Goal: Transaction & Acquisition: Purchase product/service

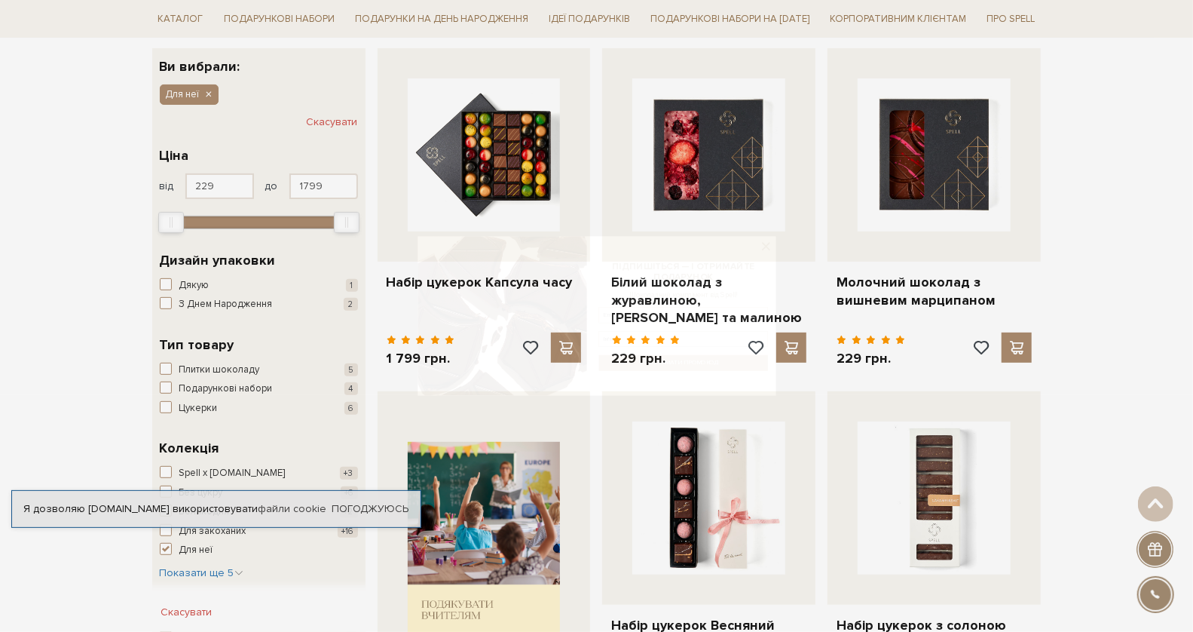
scroll to position [149, 0]
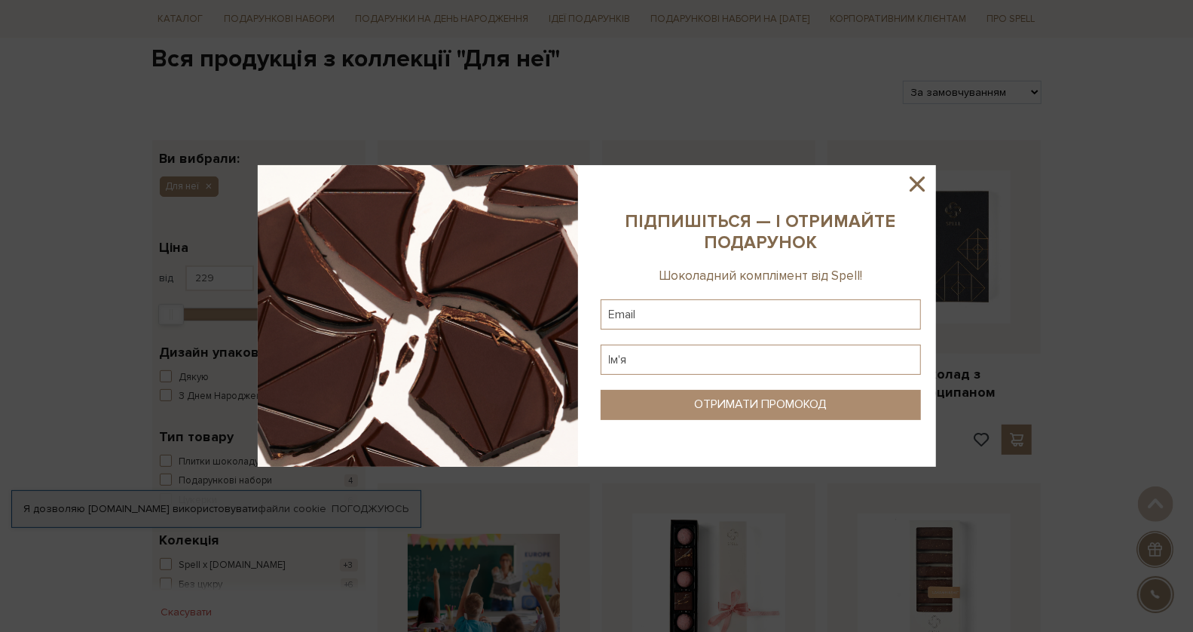
click at [921, 176] on icon at bounding box center [918, 184] width 26 height 26
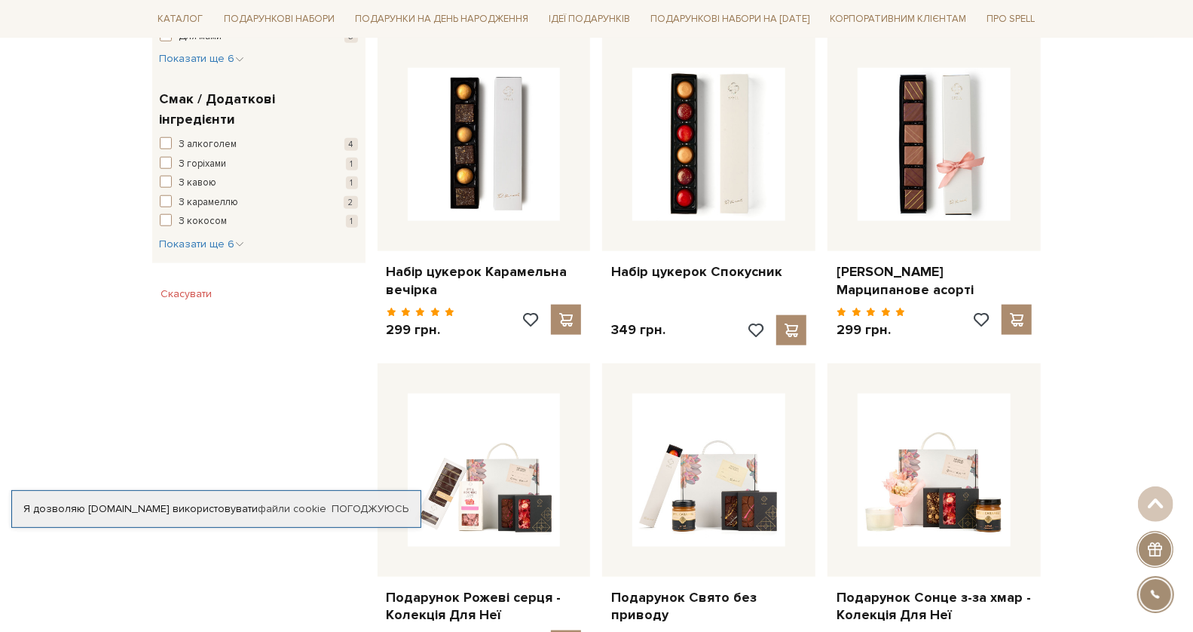
scroll to position [1153, 0]
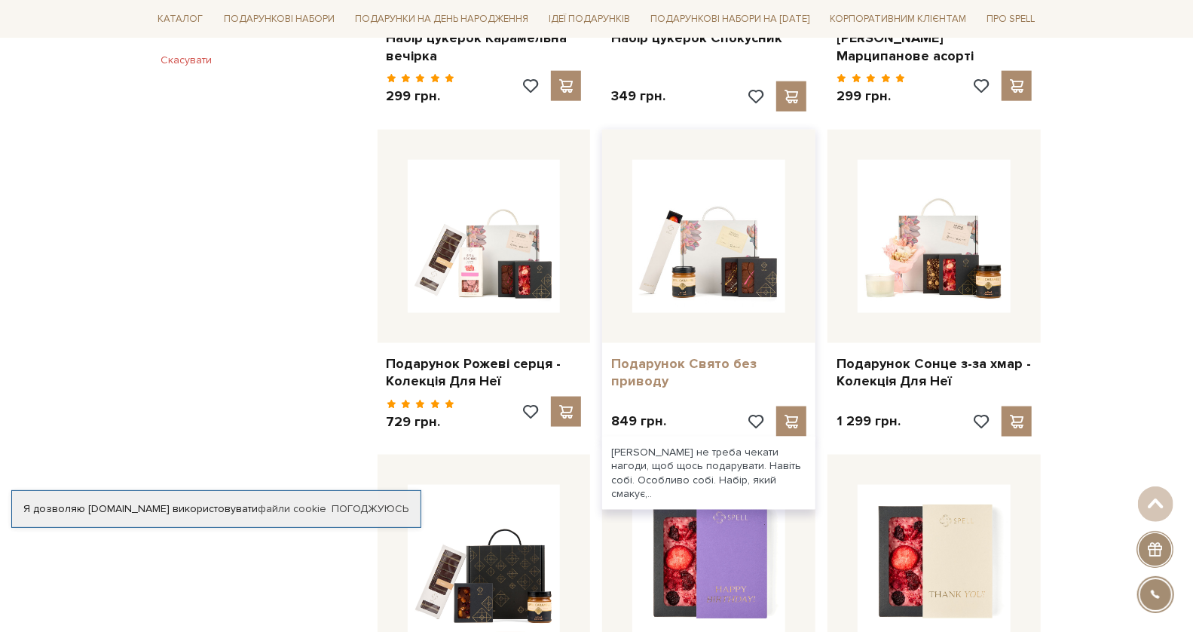
click at [654, 366] on link "Подарунок Свято без приводу" at bounding box center [708, 372] width 195 height 35
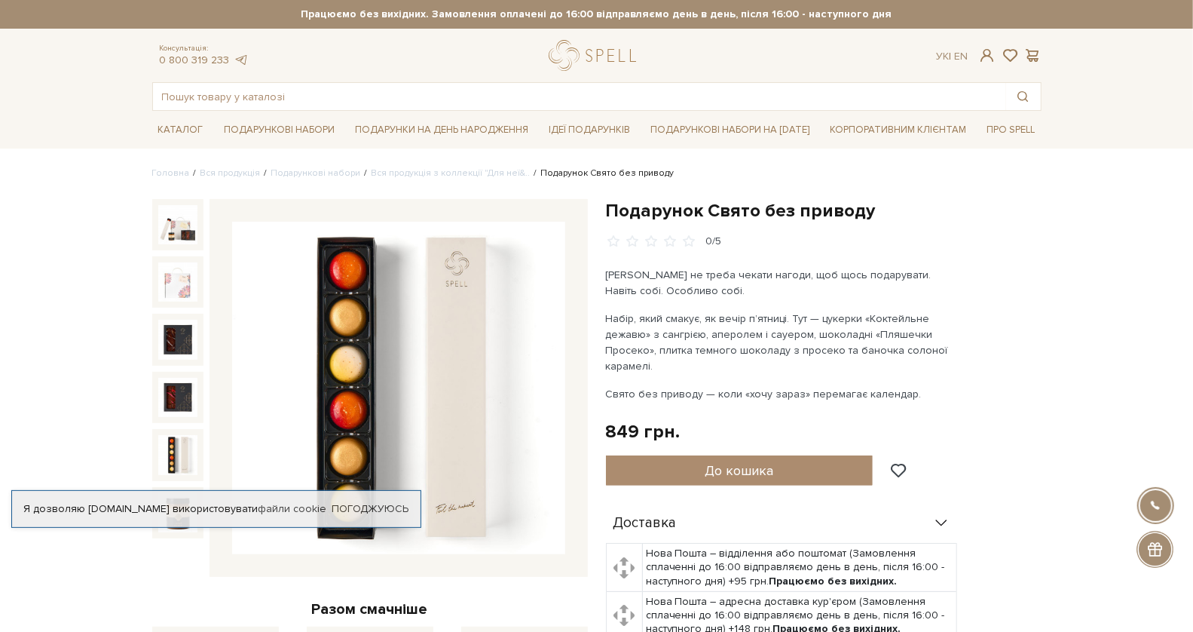
click at [190, 464] on img at bounding box center [177, 454] width 39 height 39
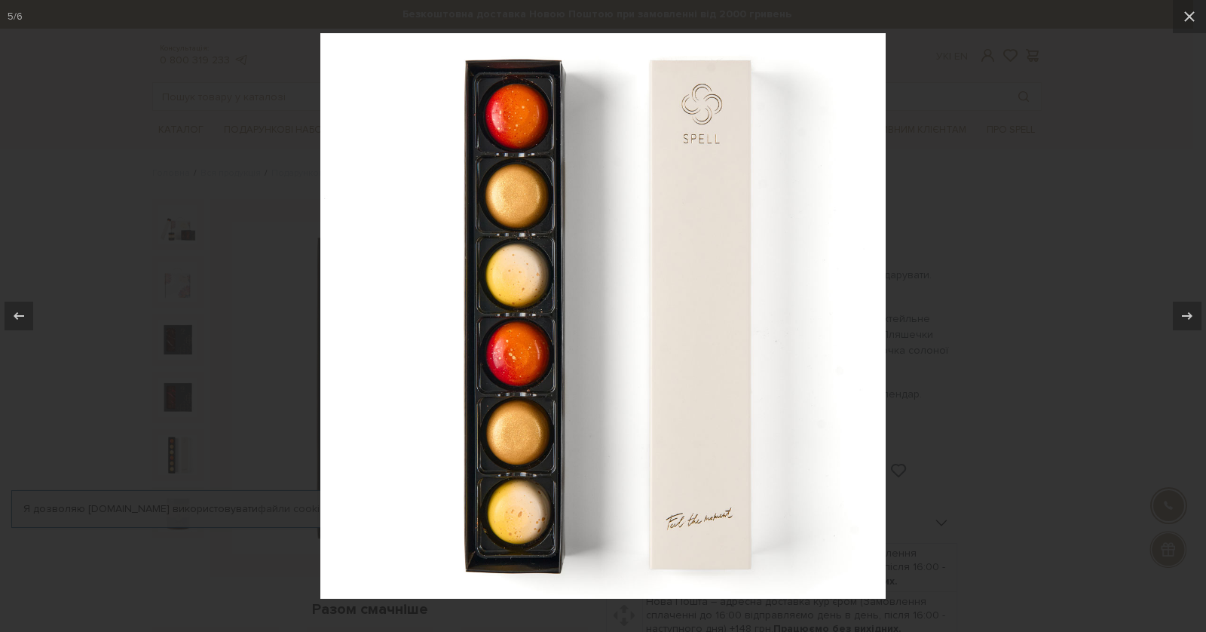
click at [1047, 361] on div at bounding box center [603, 316] width 1206 height 632
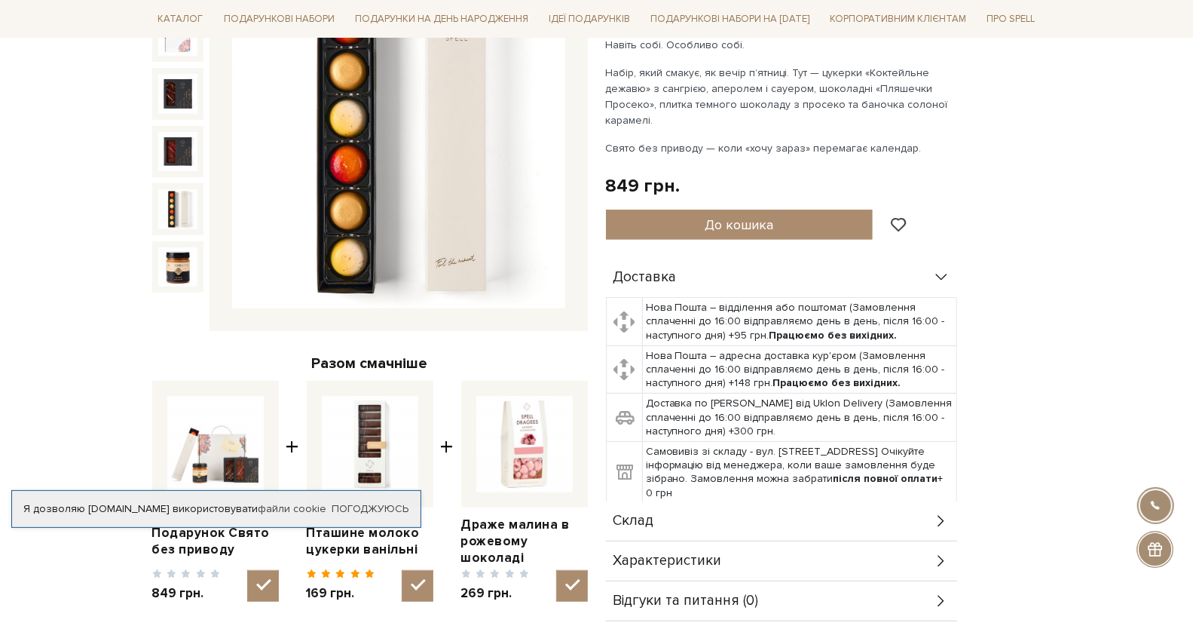
scroll to position [308, 0]
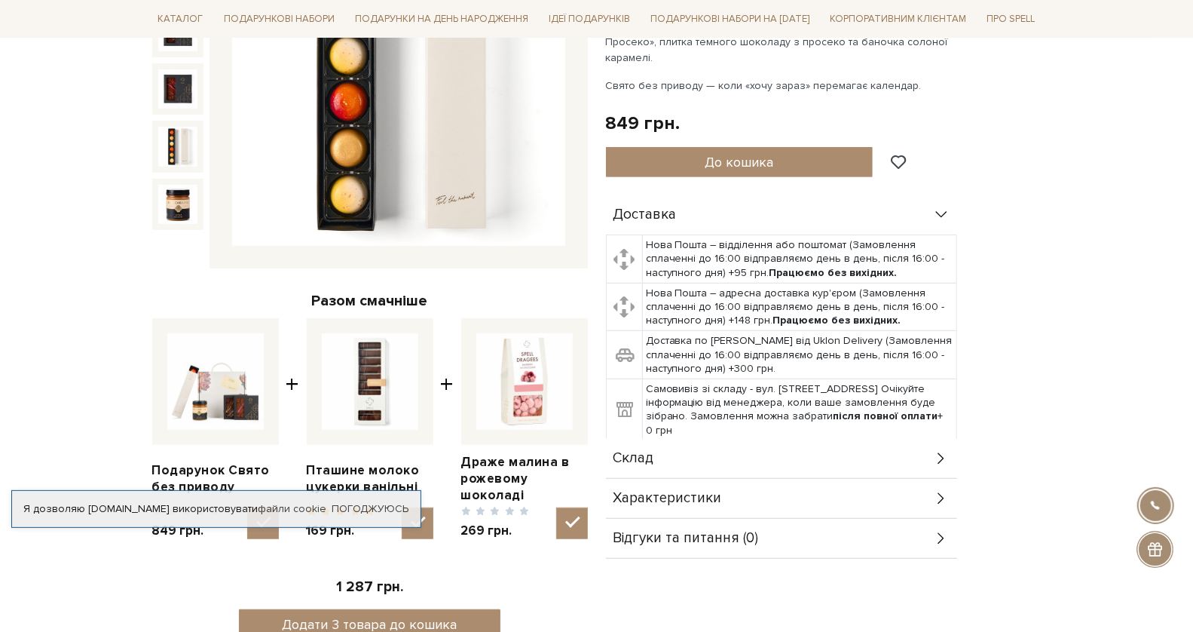
click at [220, 387] on img at bounding box center [215, 381] width 96 height 96
click at [247, 507] on input "checkbox" at bounding box center [263, 523] width 32 height 32
click at [222, 389] on img at bounding box center [215, 381] width 96 height 96
click at [247, 507] on input "checkbox" at bounding box center [263, 523] width 32 height 32
checkbox input "true"
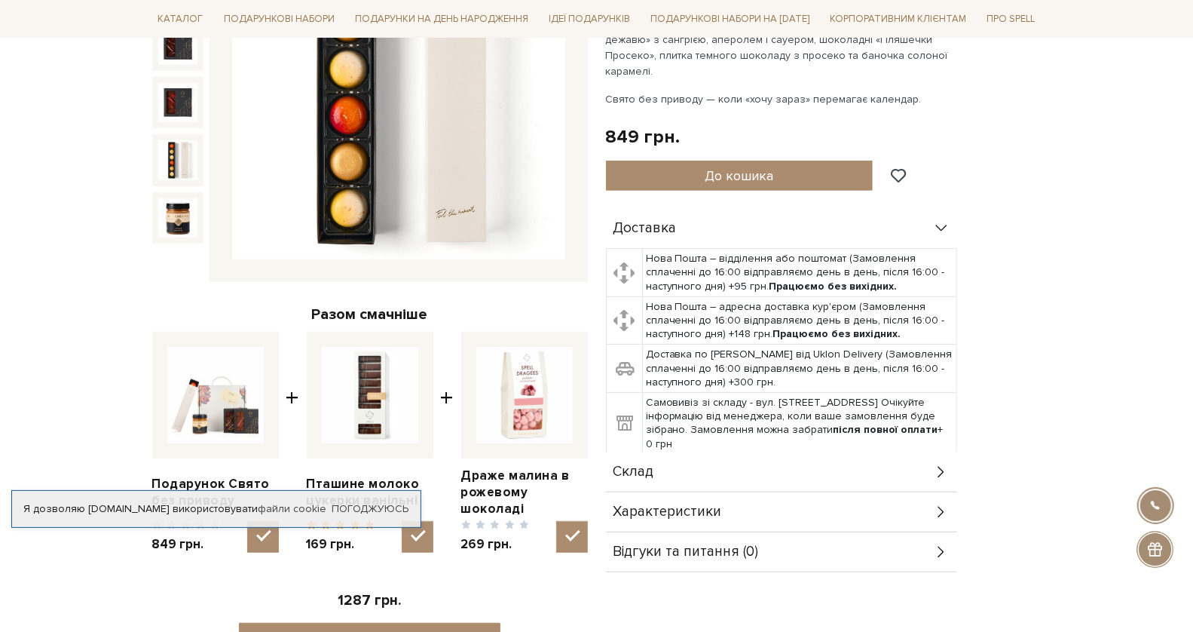
scroll to position [0, 0]
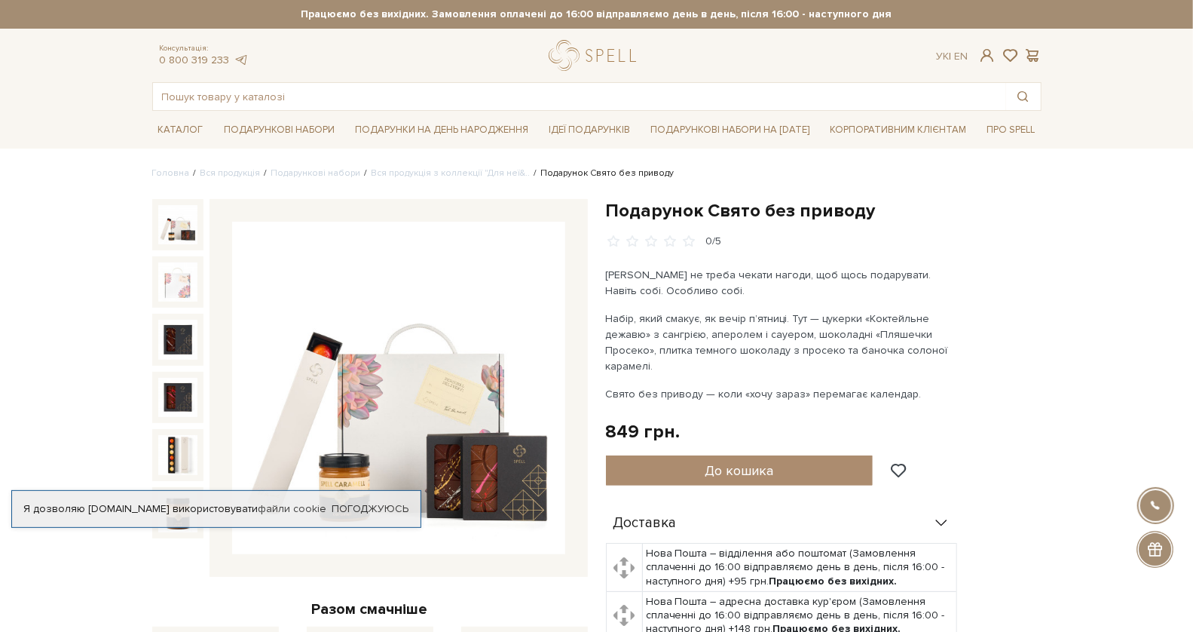
click at [182, 230] on img at bounding box center [177, 224] width 39 height 39
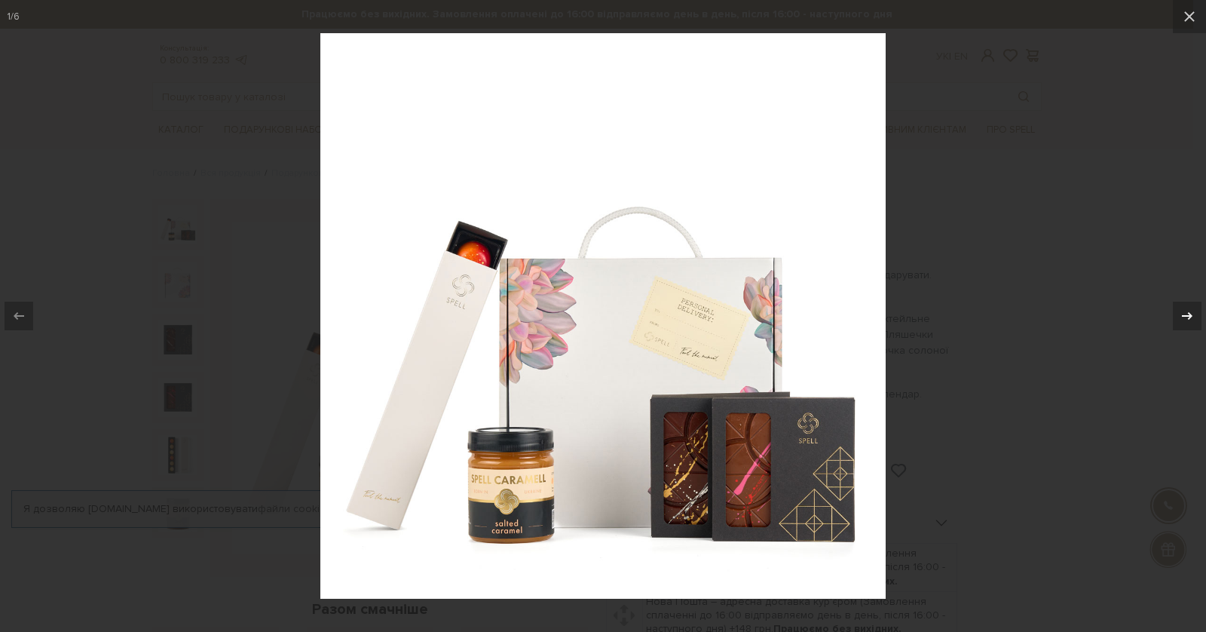
click at [1187, 320] on icon at bounding box center [1187, 316] width 18 height 18
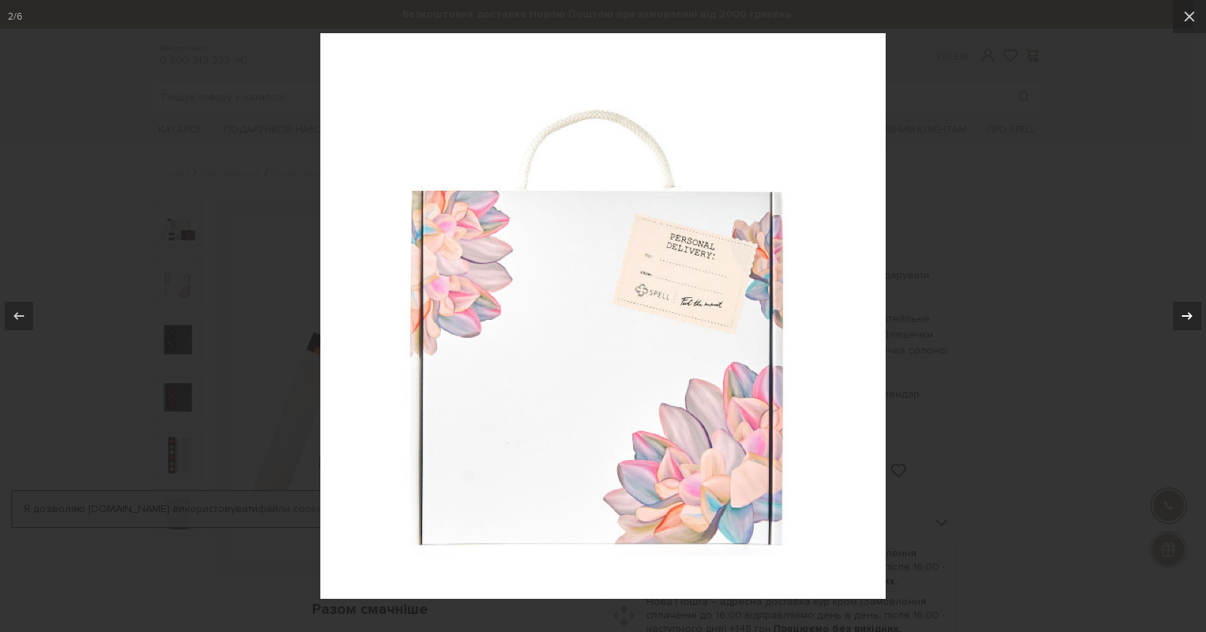
click at [1187, 320] on icon at bounding box center [1187, 316] width 18 height 18
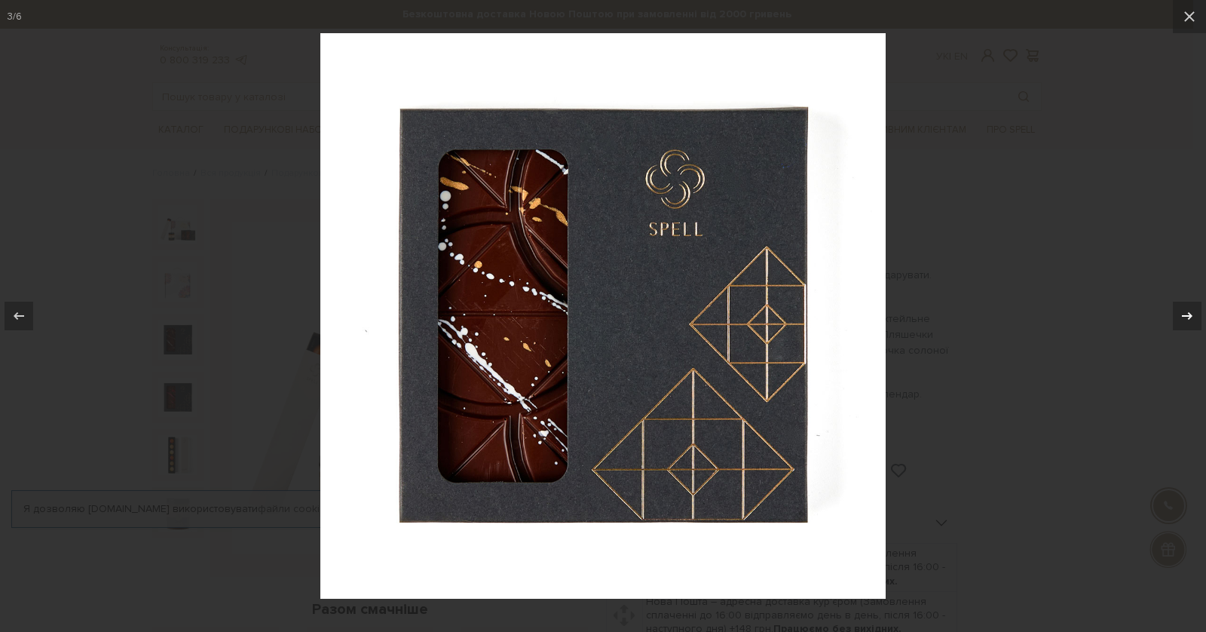
click at [1187, 320] on icon at bounding box center [1187, 316] width 18 height 18
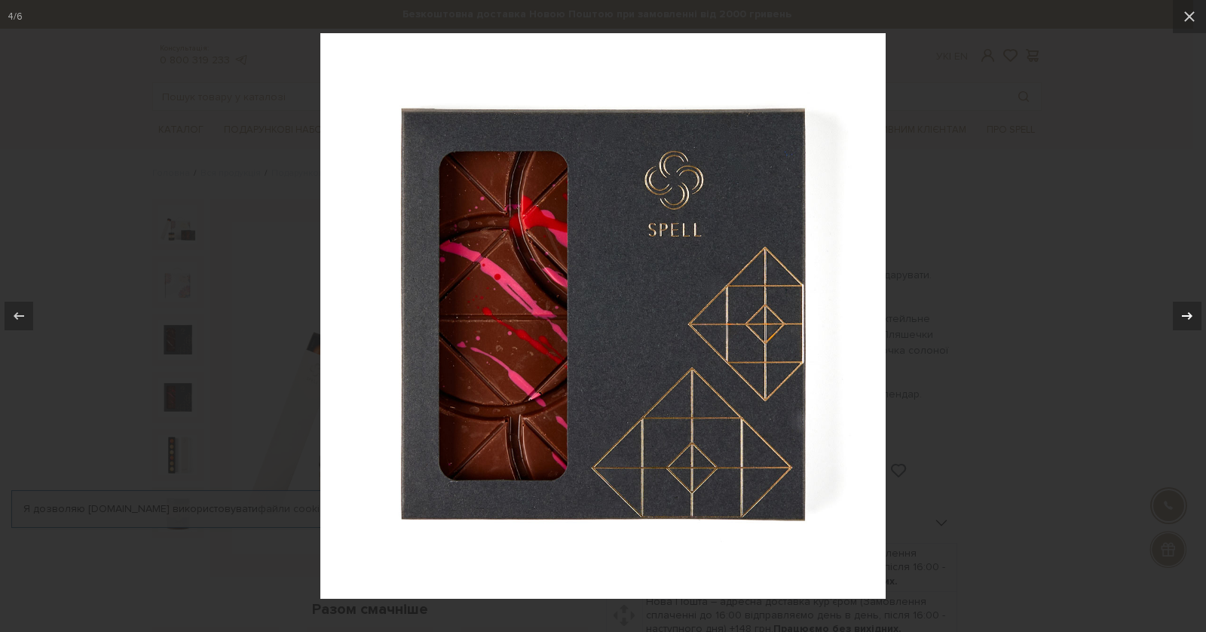
click at [1187, 320] on icon at bounding box center [1187, 316] width 18 height 18
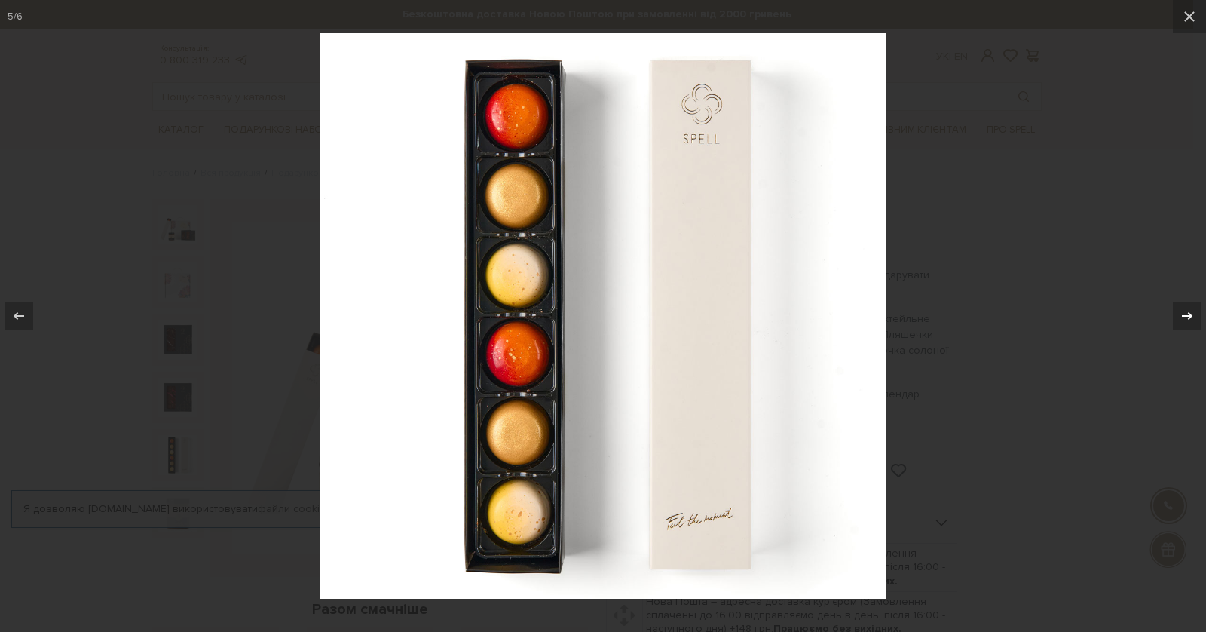
click at [1187, 320] on icon at bounding box center [1187, 316] width 18 height 18
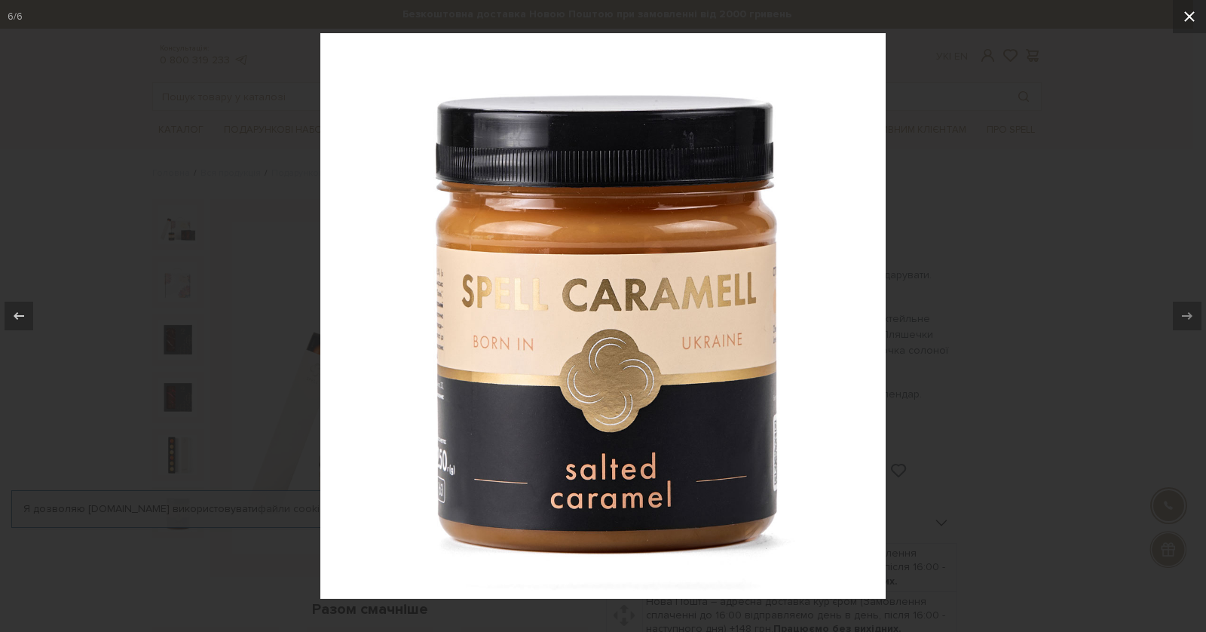
click at [1183, 13] on icon at bounding box center [1189, 17] width 18 height 18
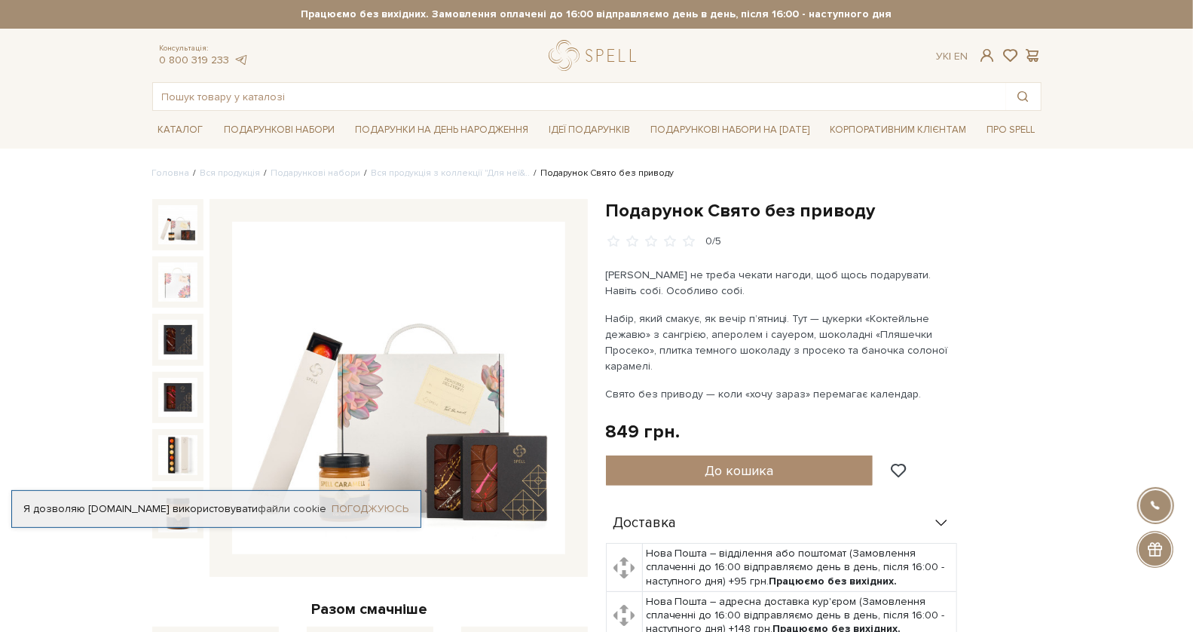
click at [369, 507] on link "Погоджуюсь" at bounding box center [370, 509] width 77 height 14
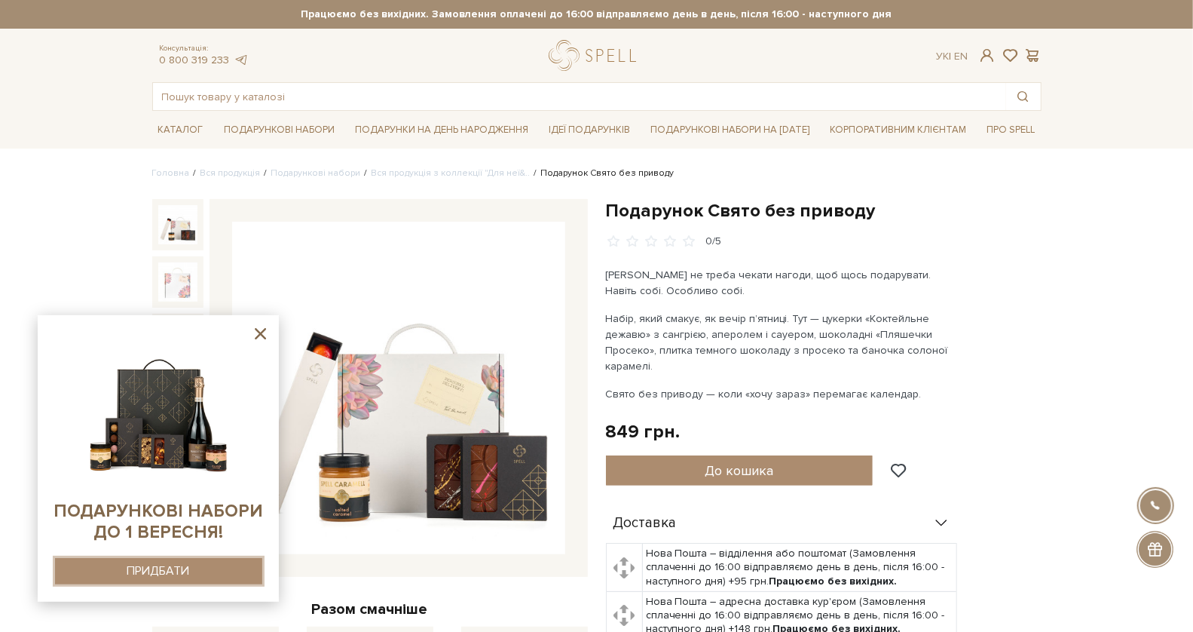
click at [179, 574] on div "ПРИДБАТИ" at bounding box center [158, 571] width 63 height 14
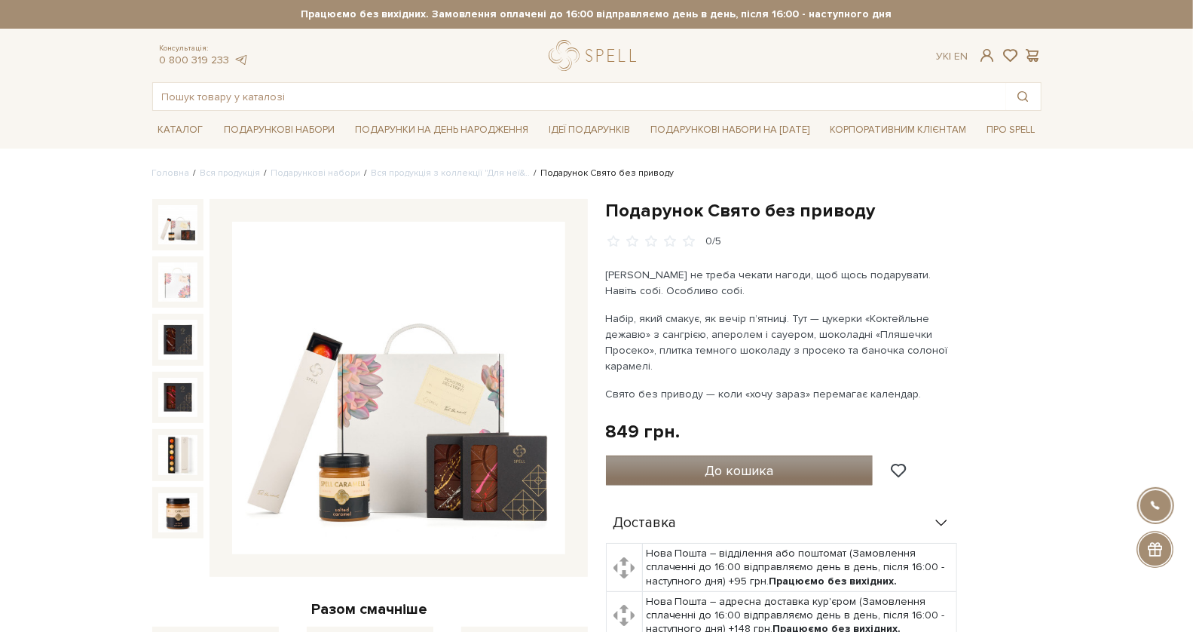
click at [751, 468] on span "До кошика" at bounding box center [739, 470] width 69 height 17
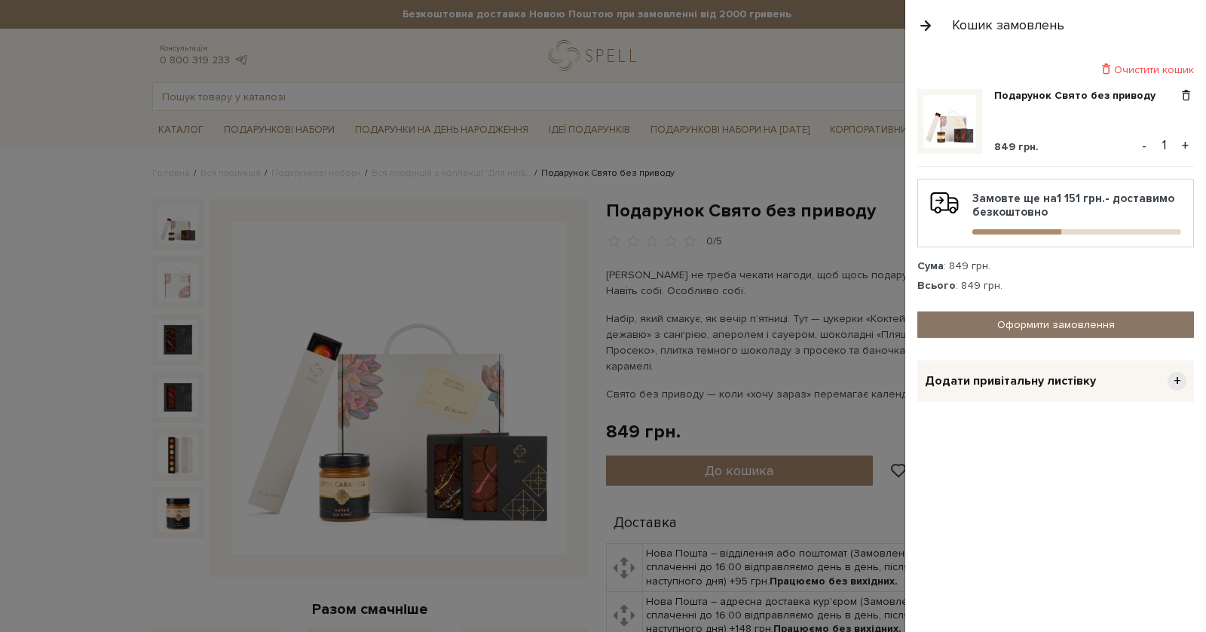
click at [1060, 324] on link "Оформити замовлення" at bounding box center [1055, 324] width 277 height 26
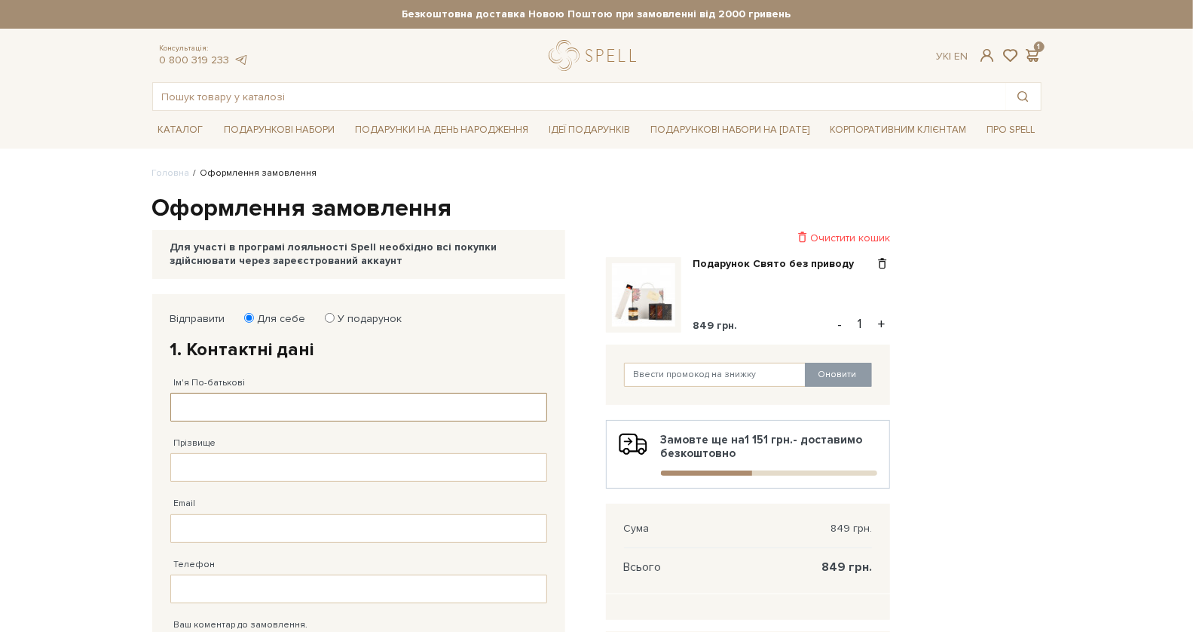
click at [318, 410] on input "Ім'я По-батькові" at bounding box center [358, 407] width 377 height 29
click at [320, 461] on input "Прізвище" at bounding box center [358, 467] width 377 height 29
click at [341, 415] on input "[PERSON_NAME]" at bounding box center [358, 407] width 377 height 29
type input "[PERSON_NAME]"
click at [302, 462] on input "Прізвище" at bounding box center [358, 467] width 377 height 29
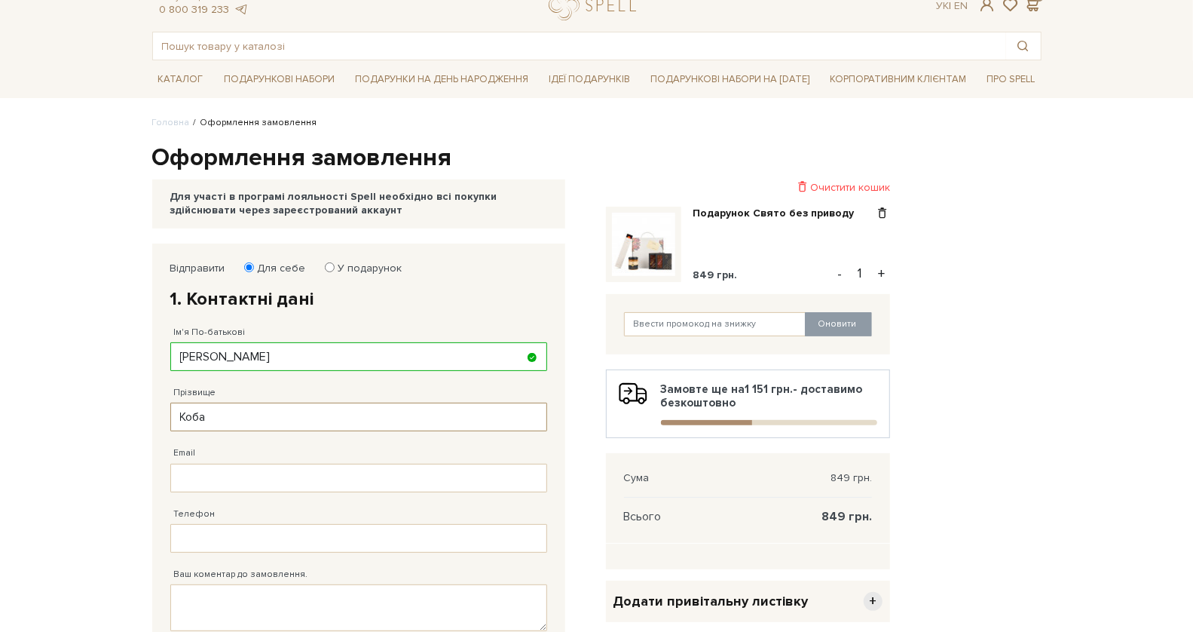
scroll to position [144, 0]
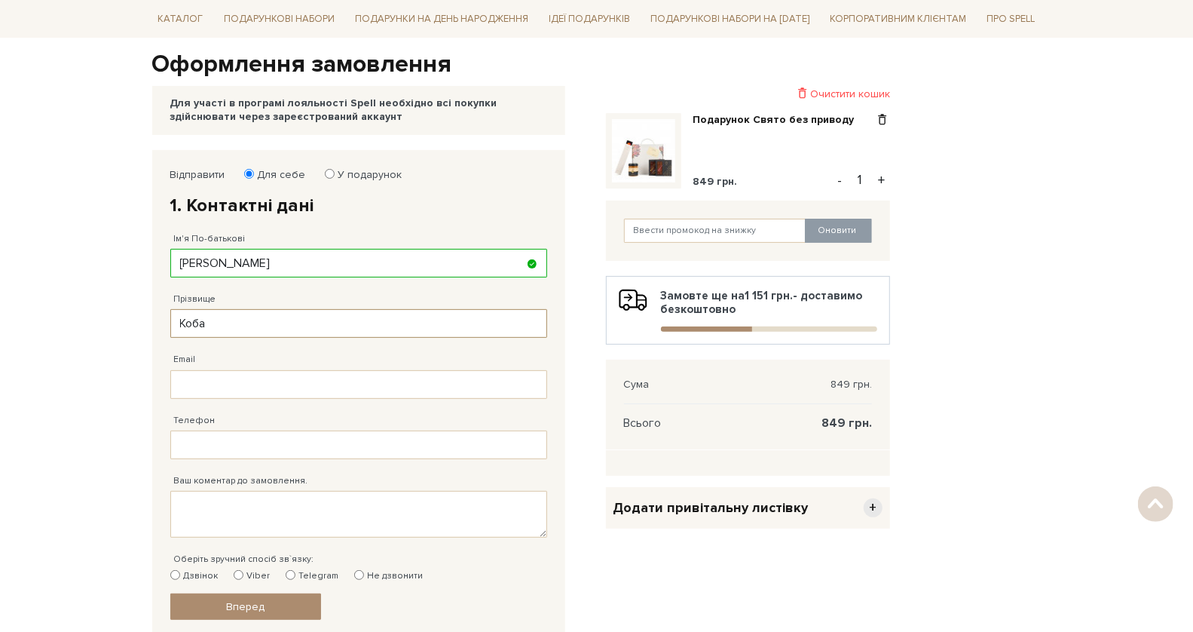
type input "Коба"
click at [239, 366] on div "Email Адрес уже зареєстровано! Некорректна адреса!" at bounding box center [358, 368] width 377 height 60
click at [248, 376] on input "Email" at bounding box center [358, 384] width 377 height 29
type input "kobasanches@gmail.com"
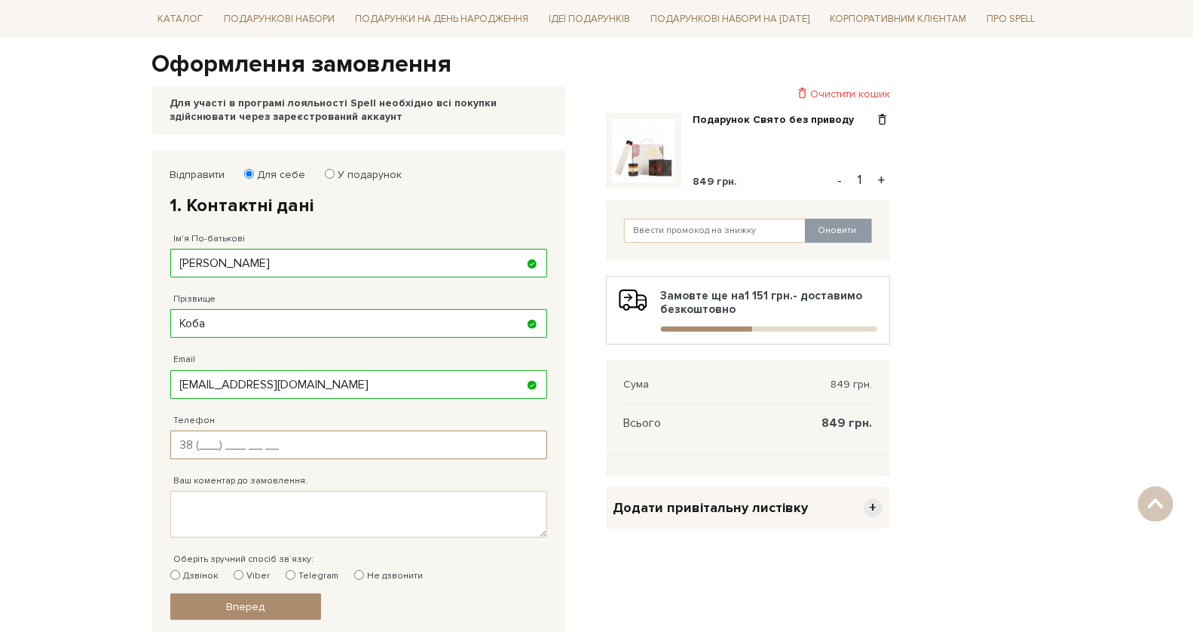
click at [254, 433] on input "Телефон" at bounding box center [358, 444] width 377 height 29
type input "38 (0__) ___ __ __"
type input "38 (066) 846 40 79"
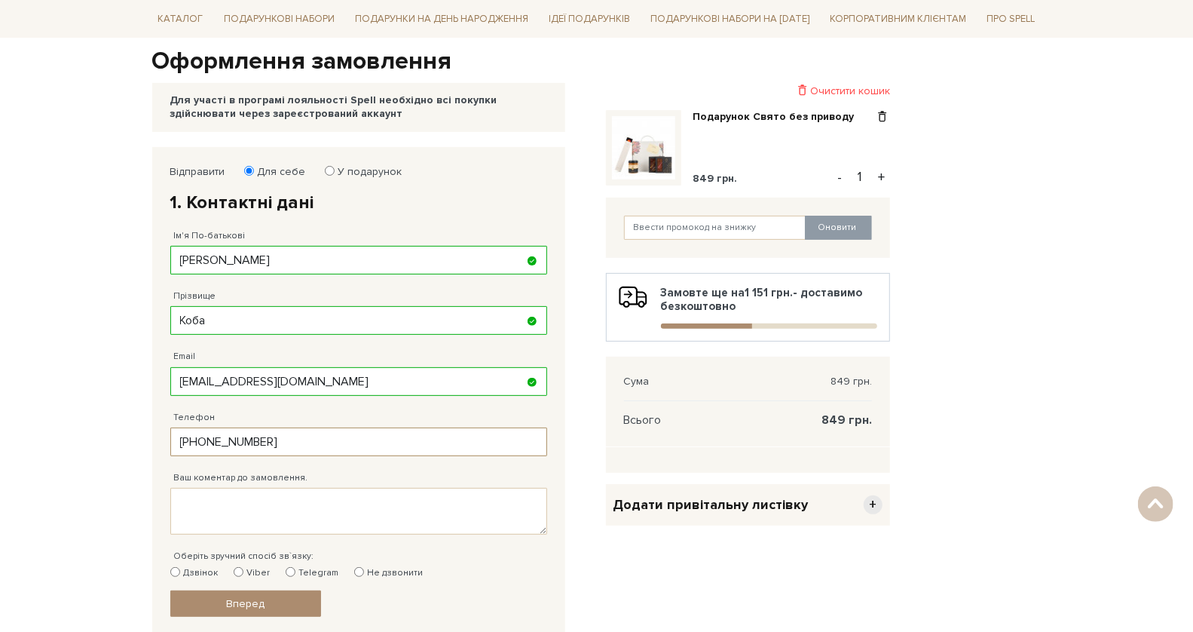
scroll to position [291, 0]
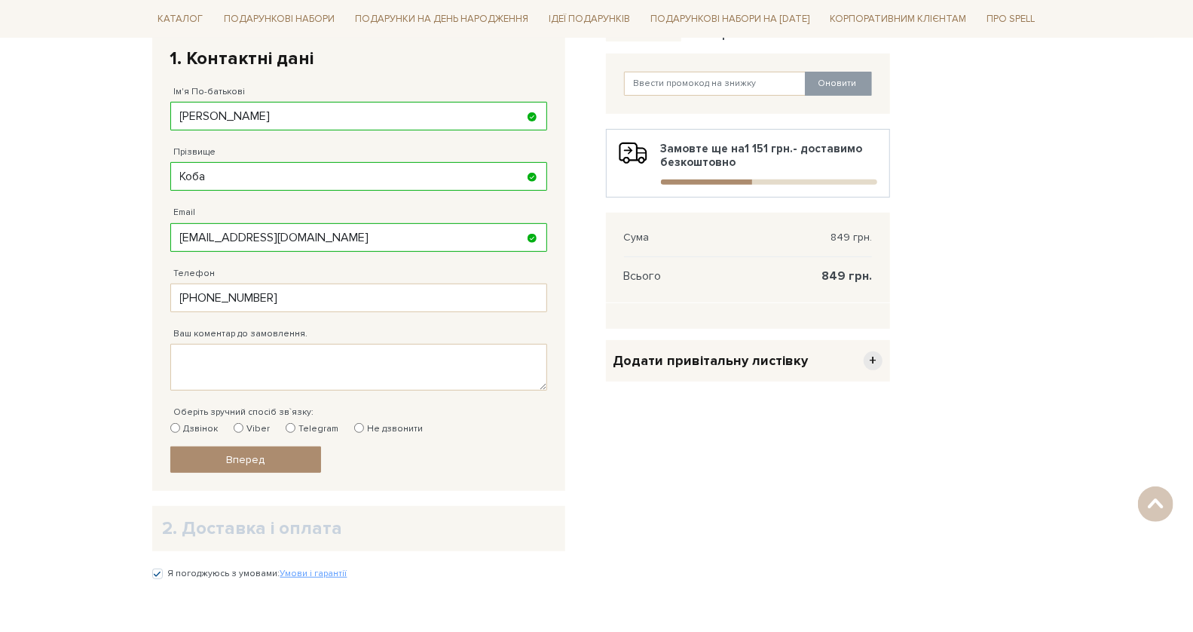
click at [370, 427] on label "Не дзвонити" at bounding box center [388, 429] width 69 height 14
click at [364, 427] on input "Не дзвонити" at bounding box center [359, 428] width 10 height 10
radio input "true"
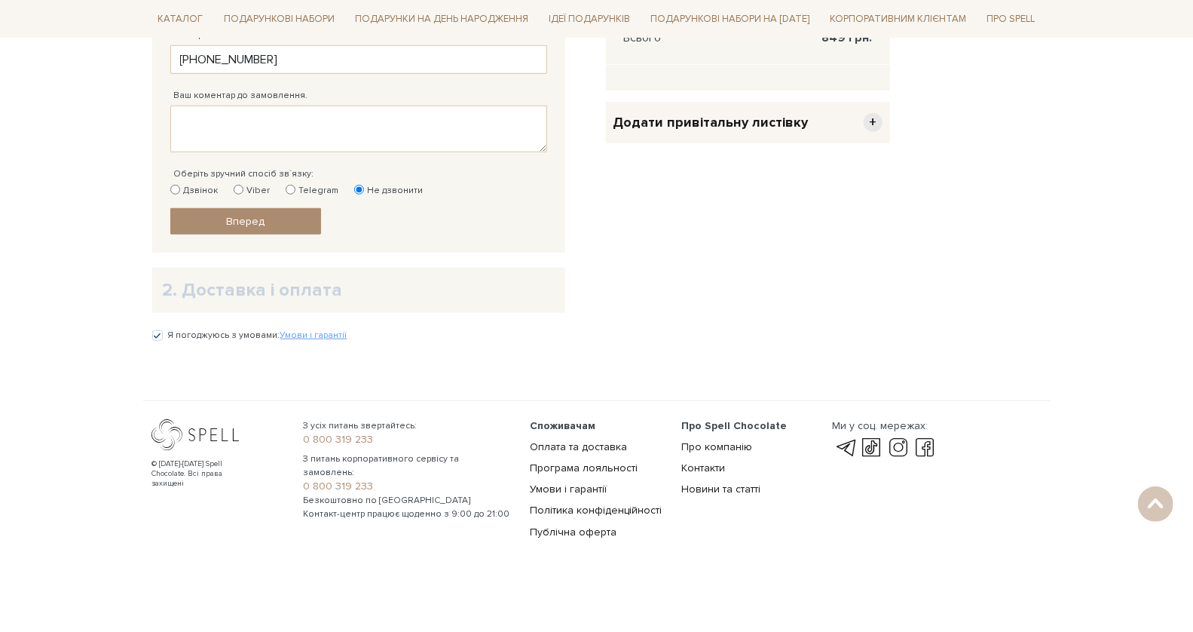
scroll to position [178, 0]
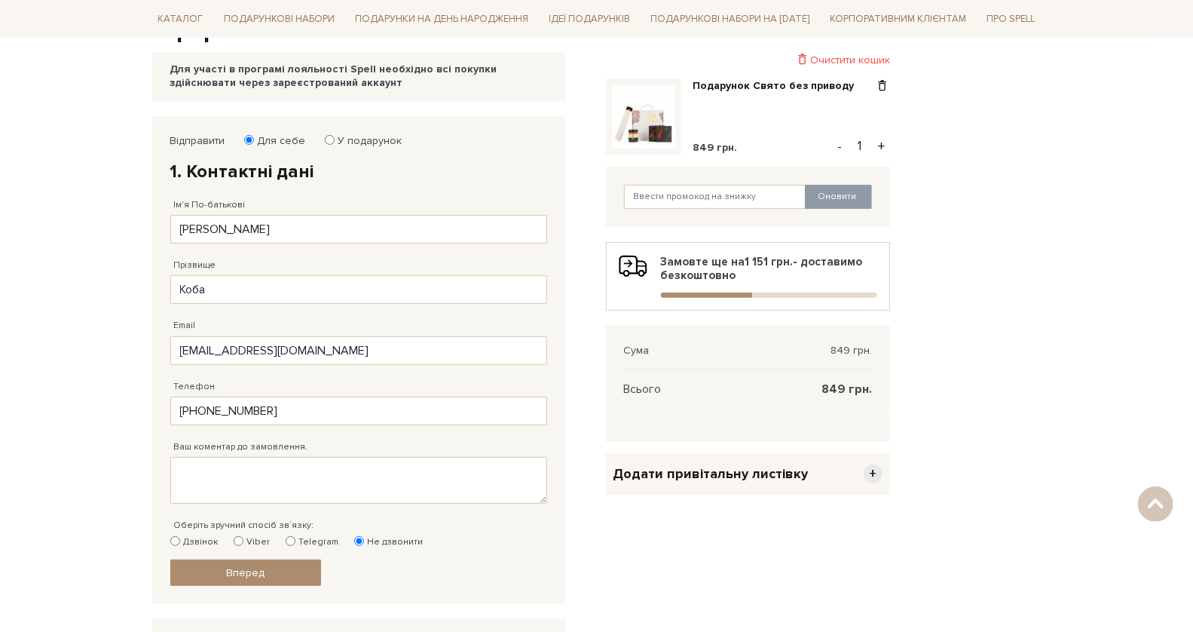
click at [325, 139] on input "У подарунок" at bounding box center [330, 140] width 10 height 10
radio input "true"
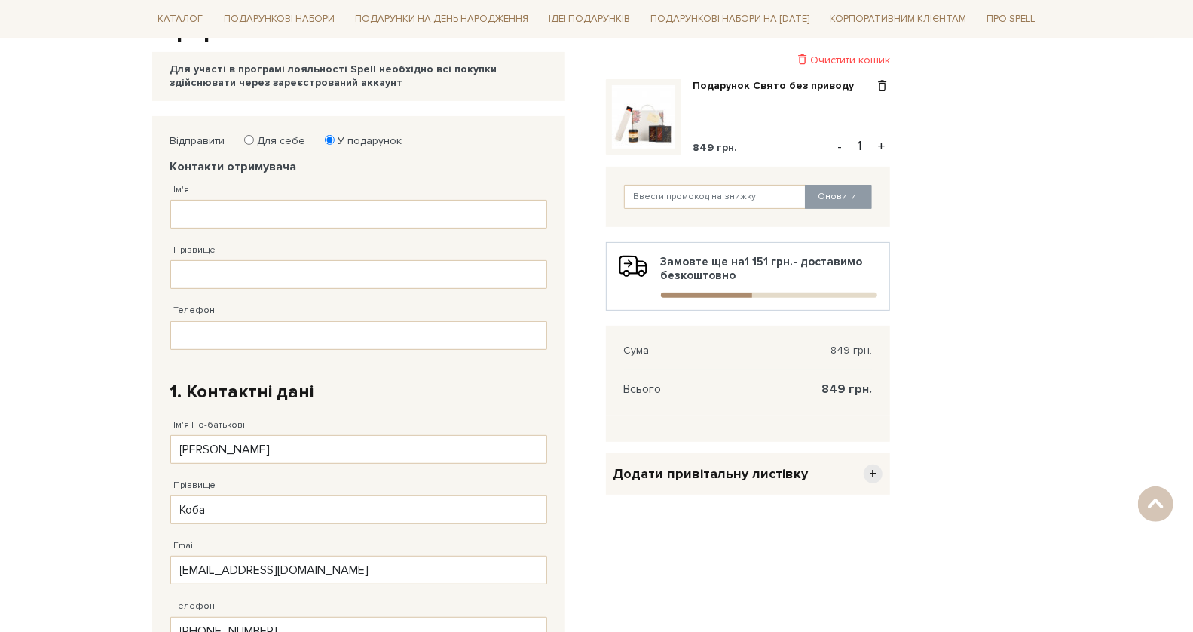
click at [285, 144] on label "Для себе" at bounding box center [277, 141] width 58 height 14
click at [254, 144] on input "Для себе" at bounding box center [249, 140] width 10 height 10
radio input "true"
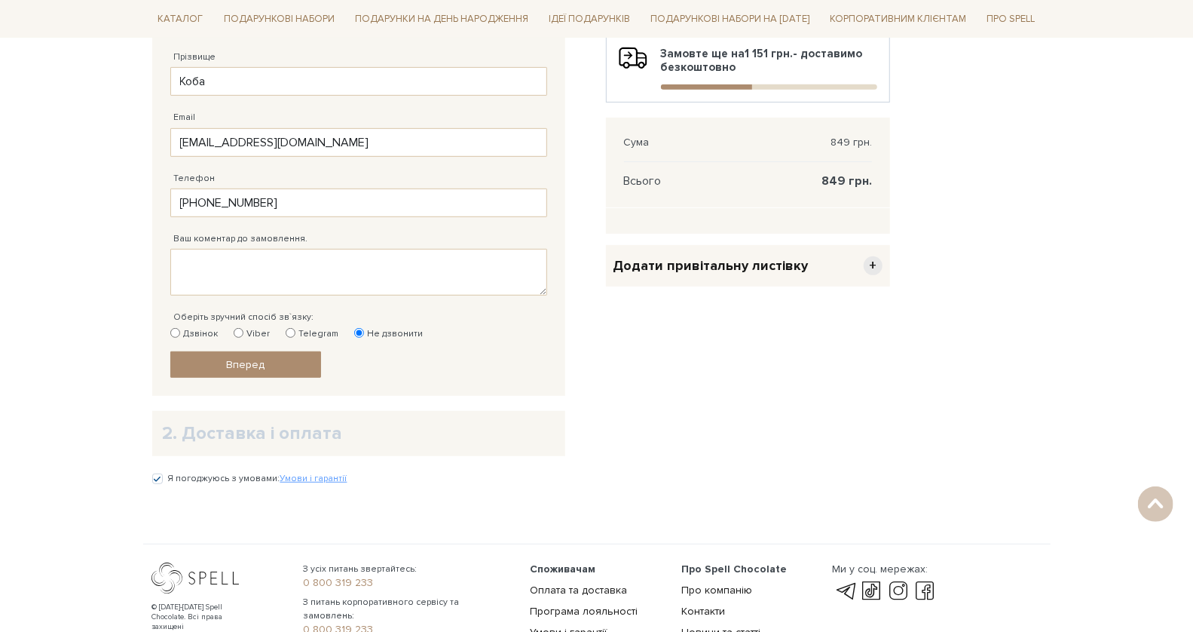
scroll to position [487, 0]
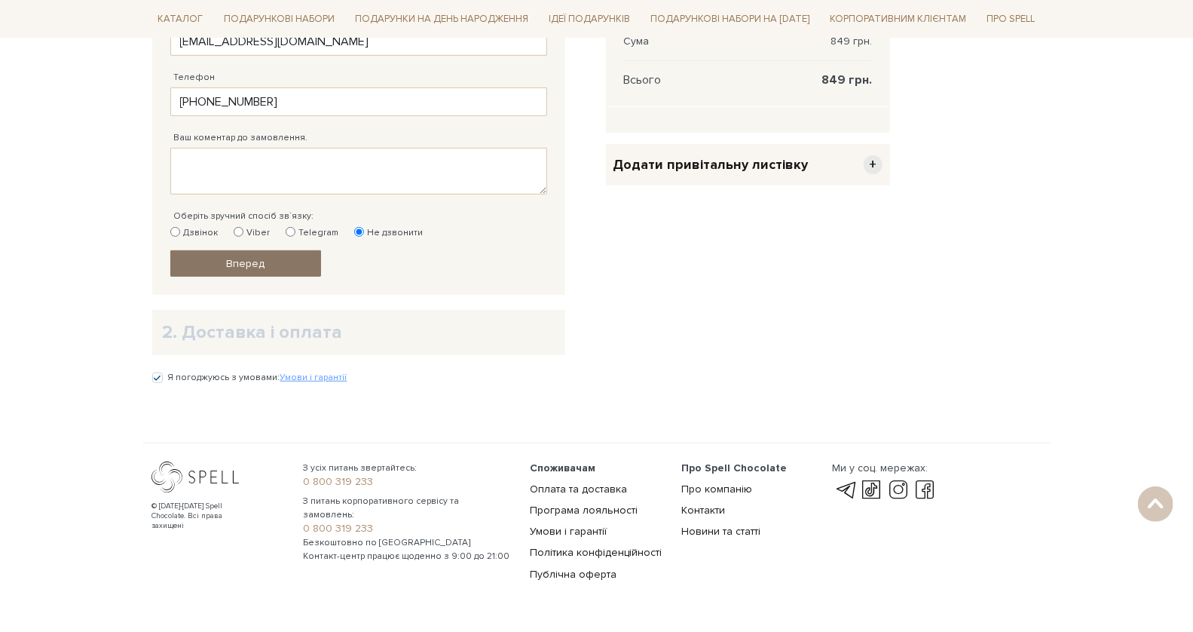
click at [261, 259] on span "Вперед" at bounding box center [245, 263] width 38 height 13
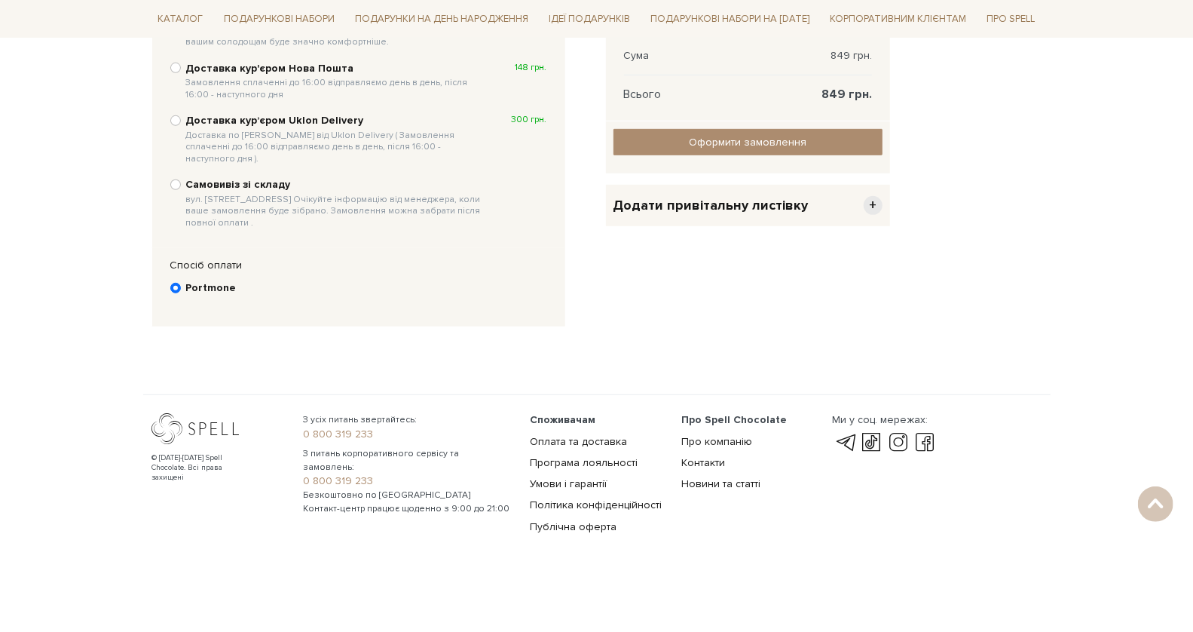
scroll to position [292, 0]
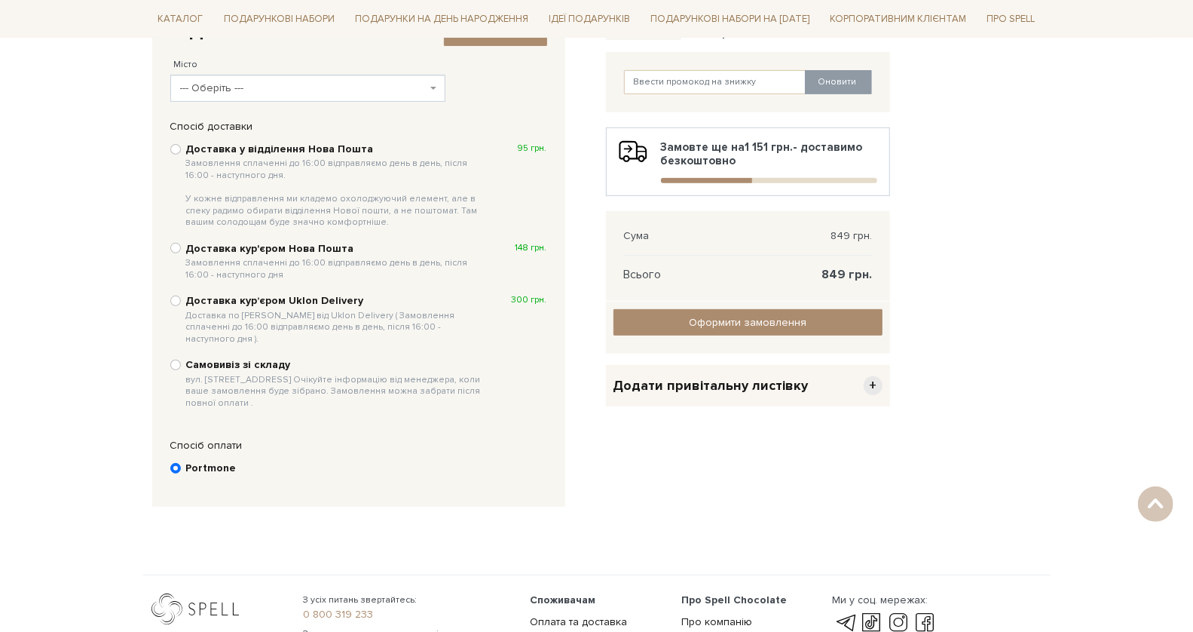
click at [231, 152] on b "Доставка у відділення Нова Пошта Замовлення сплаченні до 16:00 відправляємо ден…" at bounding box center [336, 185] width 301 height 86
click at [181, 152] on input "Доставка у відділення Нова Пошта Замовлення сплаченні до 16:00 відправляємо ден…" at bounding box center [175, 149] width 11 height 11
radio input "true"
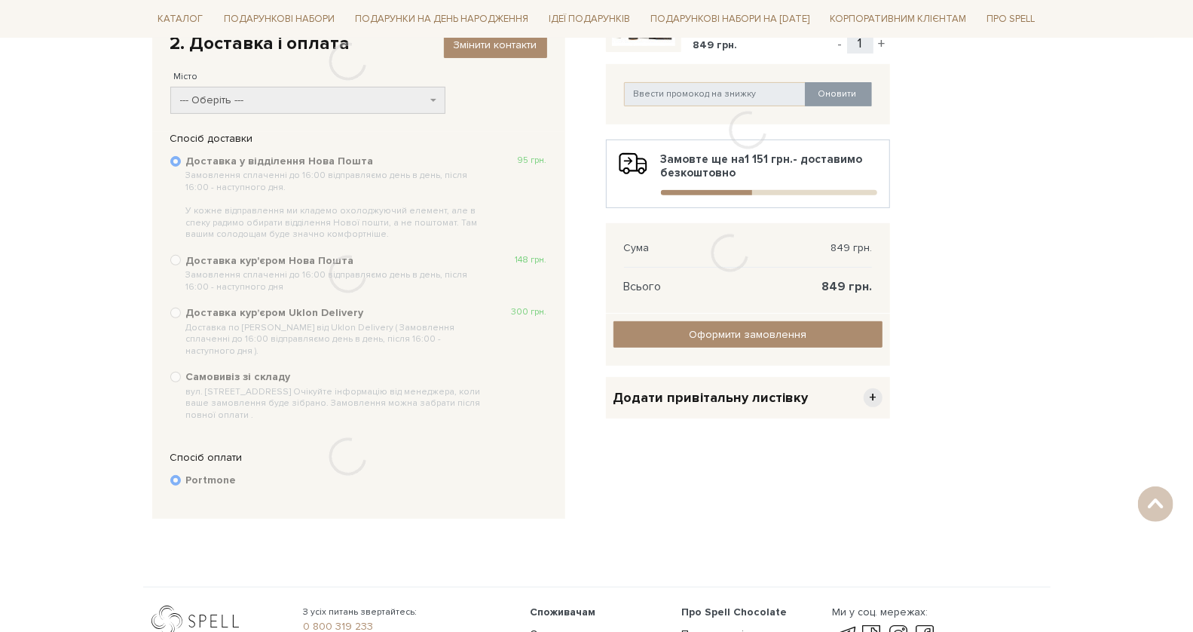
scroll to position [262, 0]
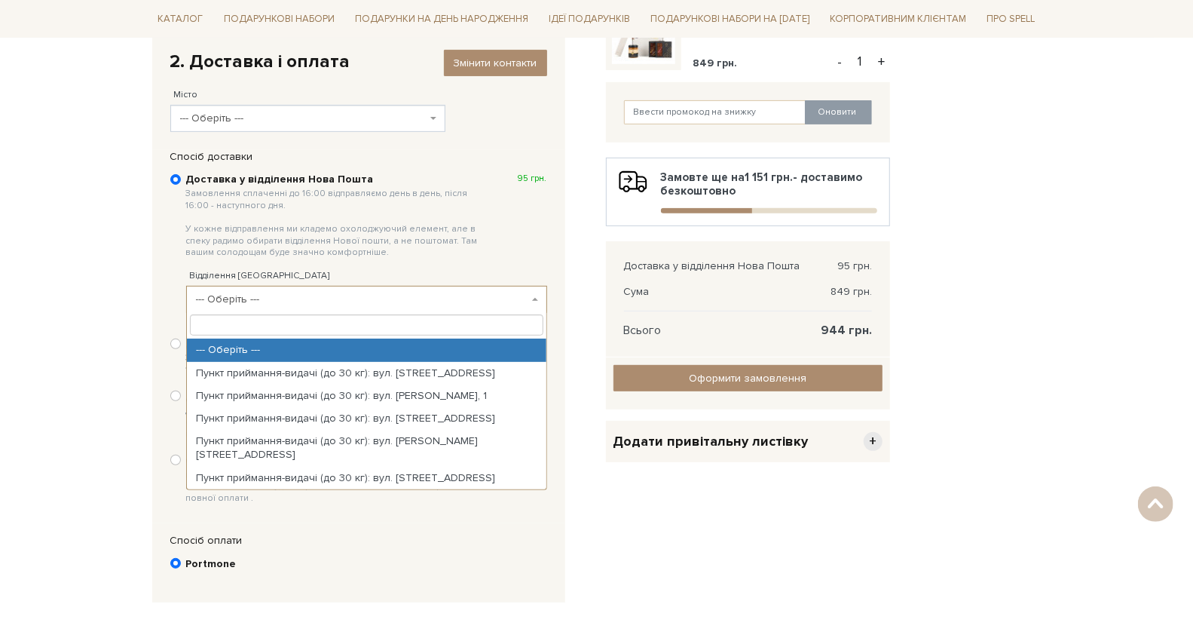
click at [351, 296] on span "--- Оберіть ---" at bounding box center [362, 299] width 332 height 15
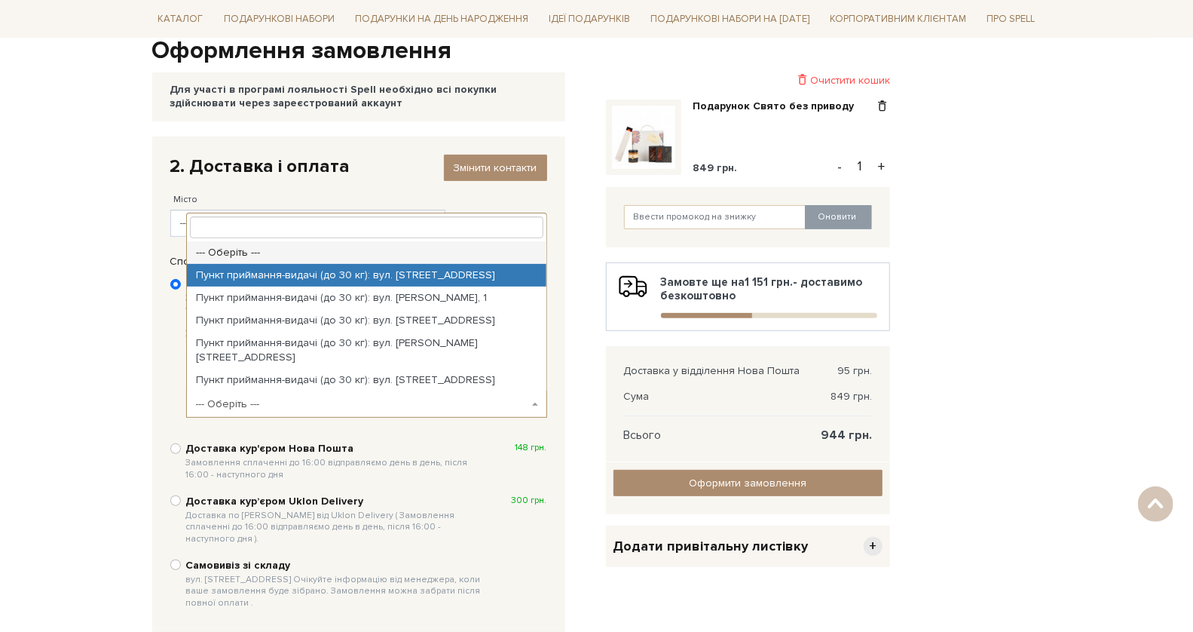
scroll to position [118, 0]
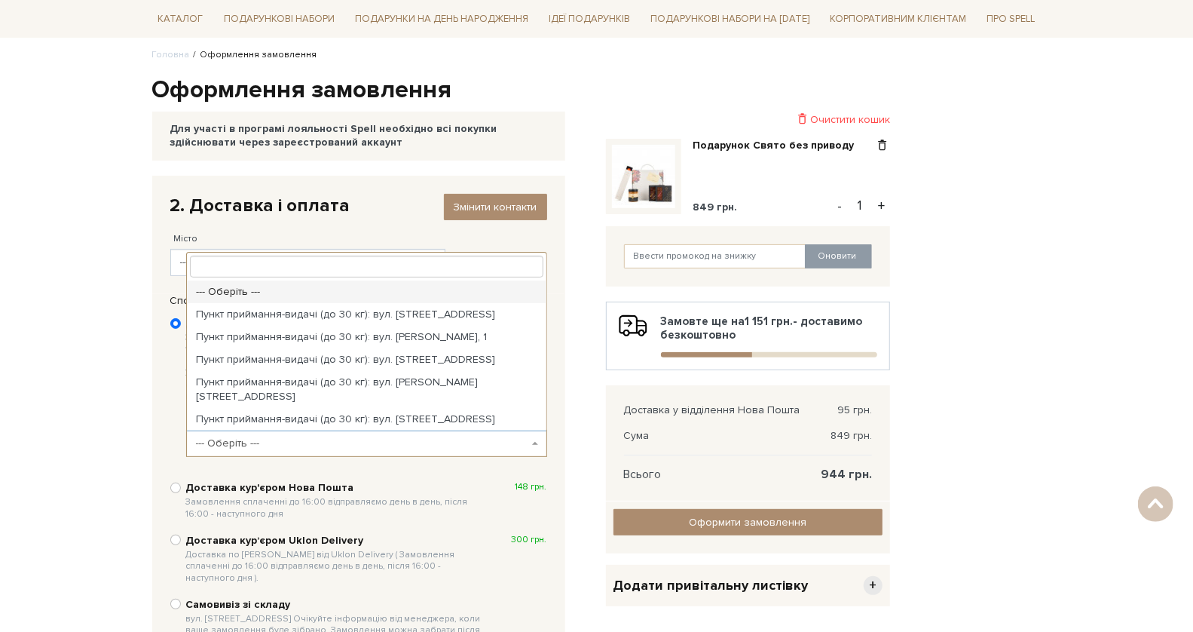
click at [155, 358] on div "Спосіб доставки Ви маєте вибрати спосіб доставки Доставка у відділення Нова Пош…" at bounding box center [358, 480] width 413 height 373
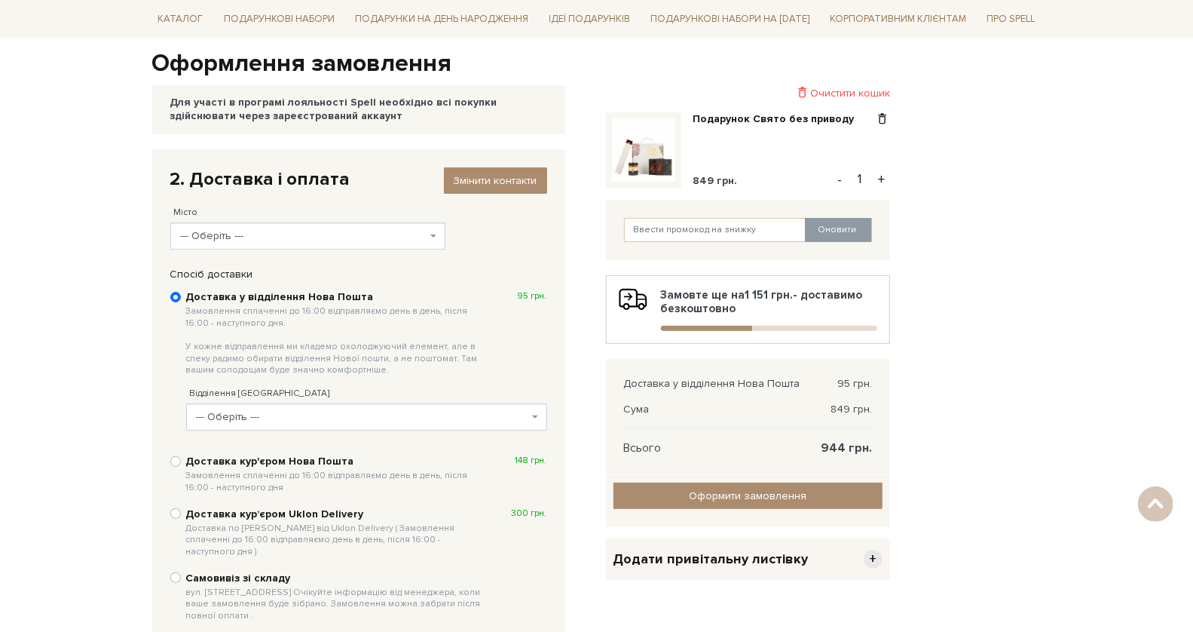
scroll to position [220, 0]
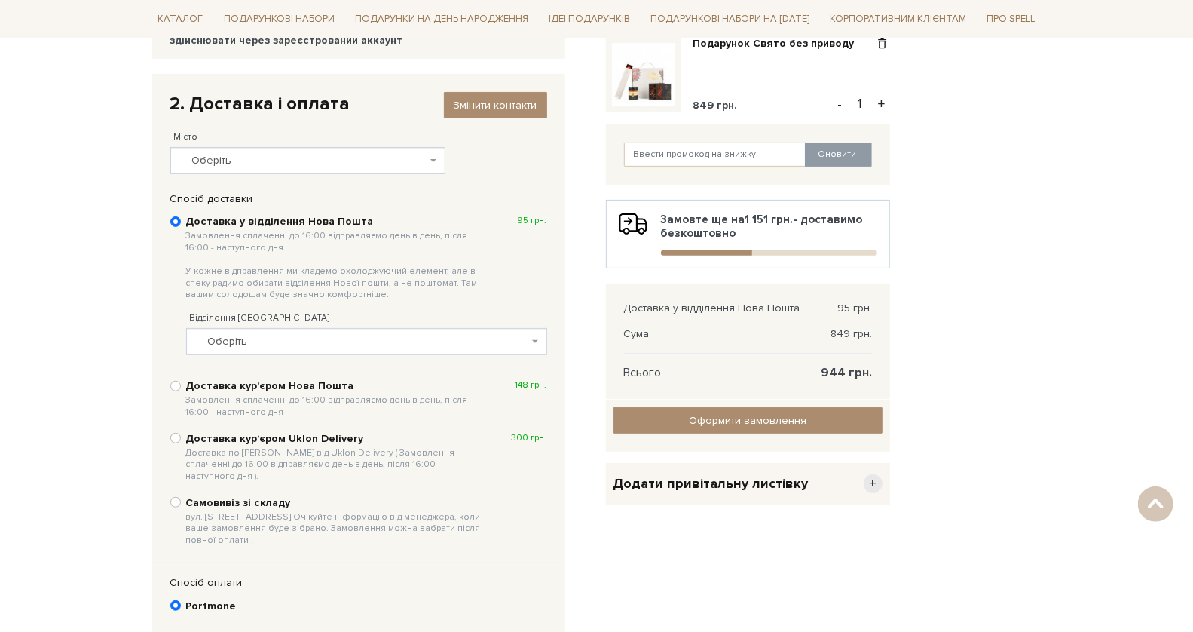
click at [381, 173] on div "2. Доставка і оплата Змінити контакти Місто --- Оберіть --- Київ Харків Дніпро …" at bounding box center [359, 132] width 392 height 97
click at [381, 168] on span "--- Оберіть ---" at bounding box center [308, 160] width 276 height 27
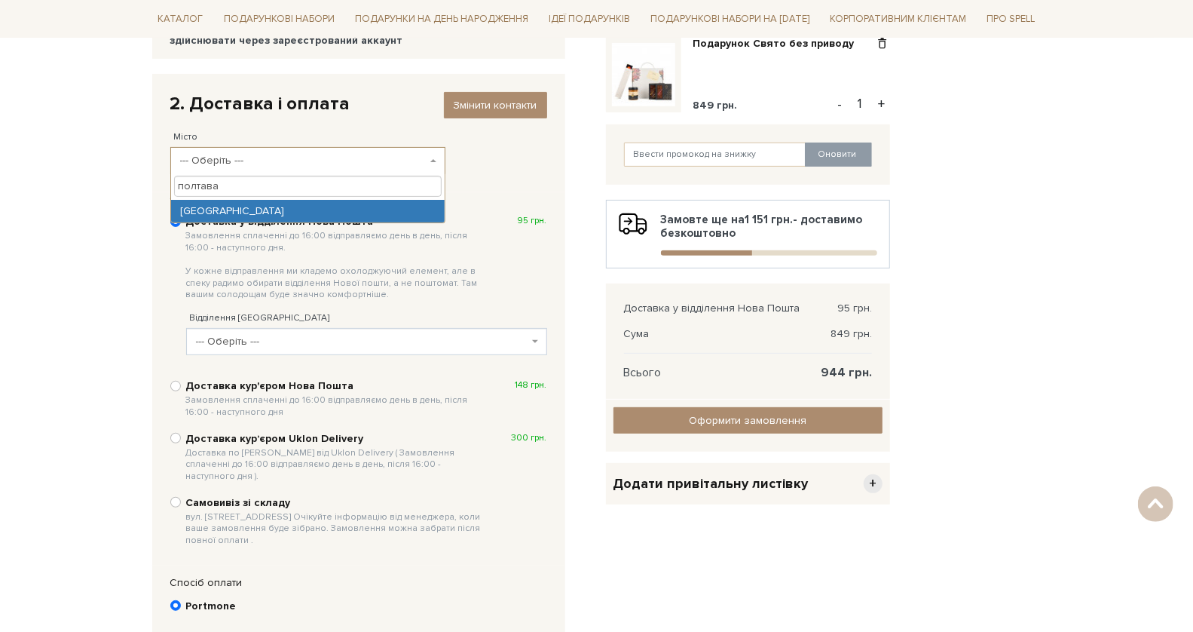
type input "полтава"
select select "Полтава"
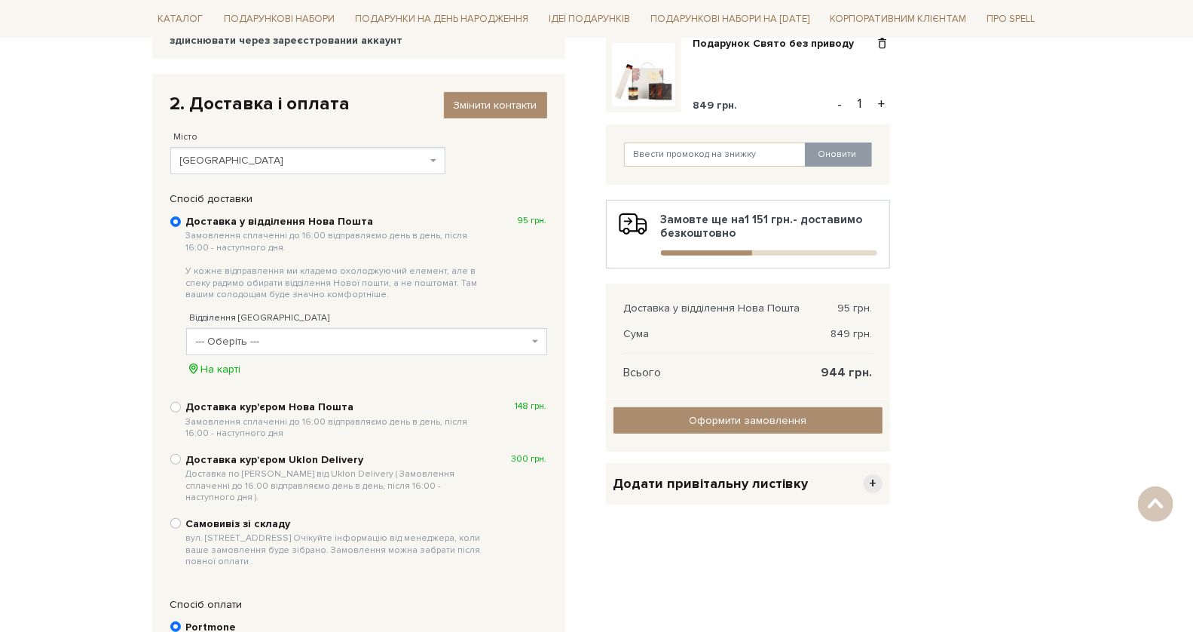
click at [320, 344] on span "--- Оберіть ---" at bounding box center [362, 341] width 332 height 15
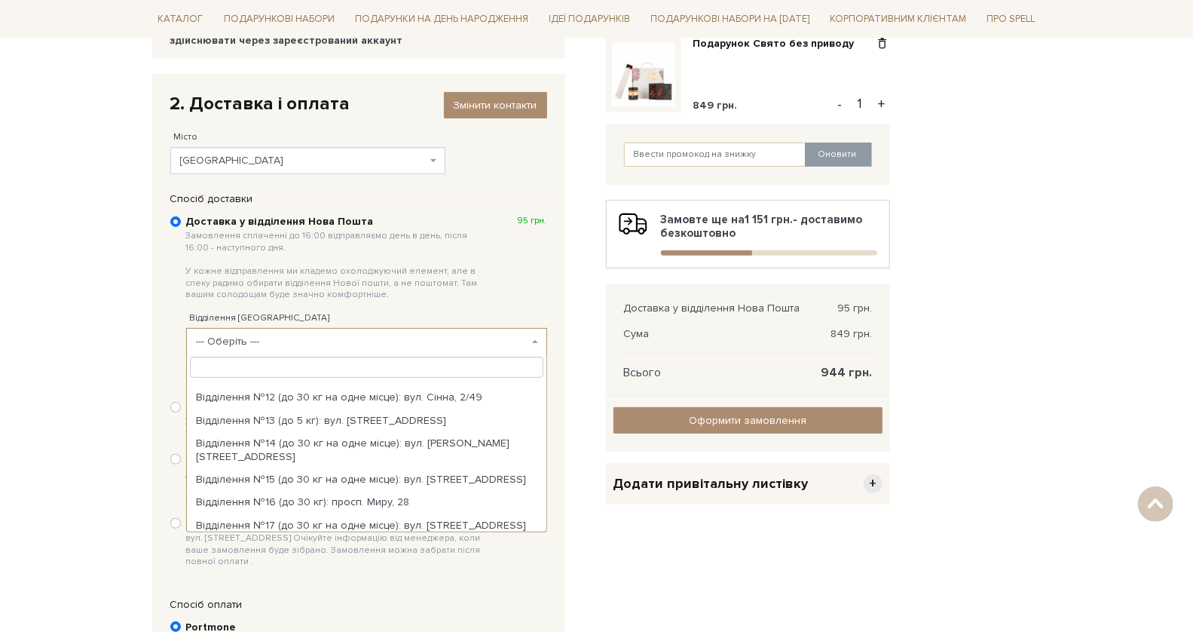
scroll to position [381, 0]
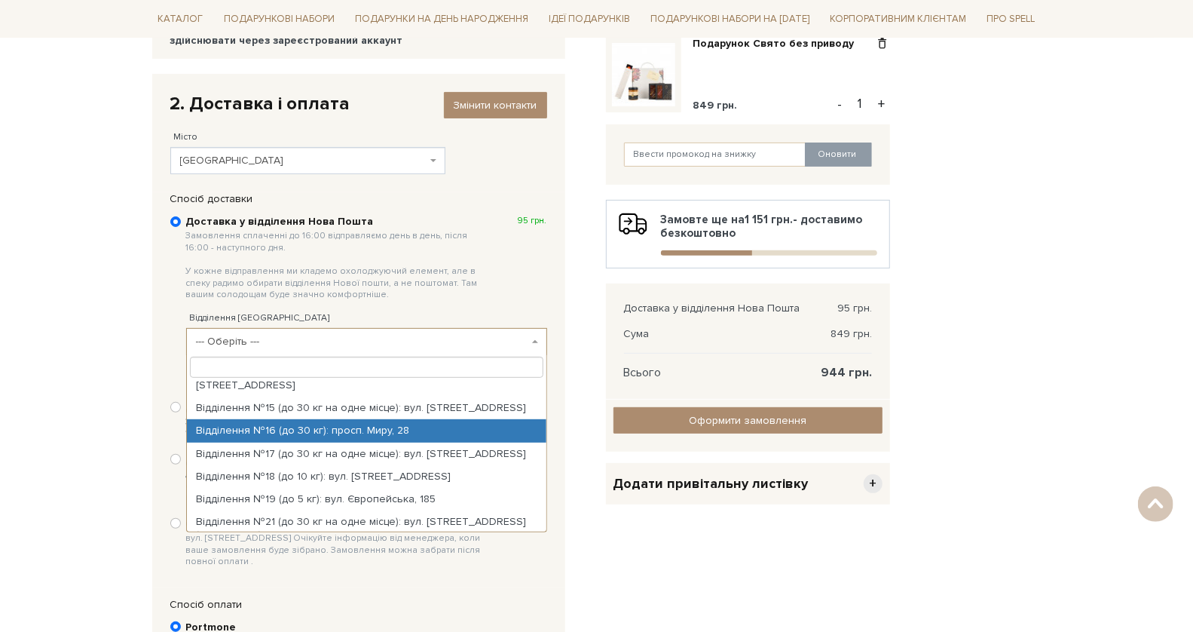
select select "Відділення №16 (до 30 кг): просп. Миру, 28"
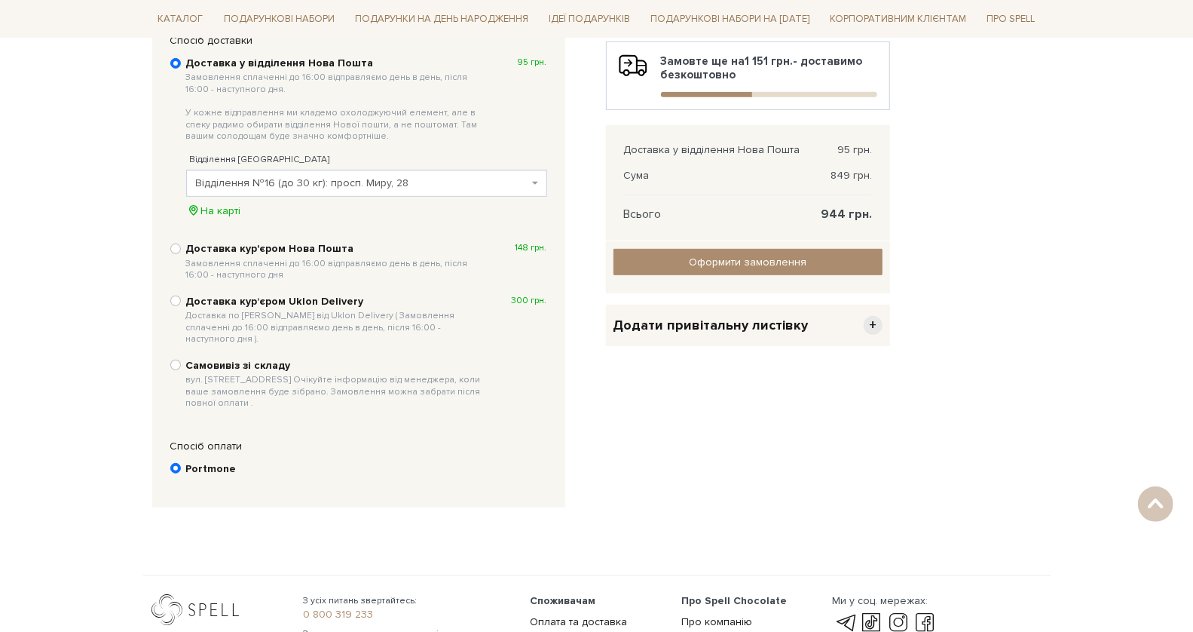
scroll to position [235, 0]
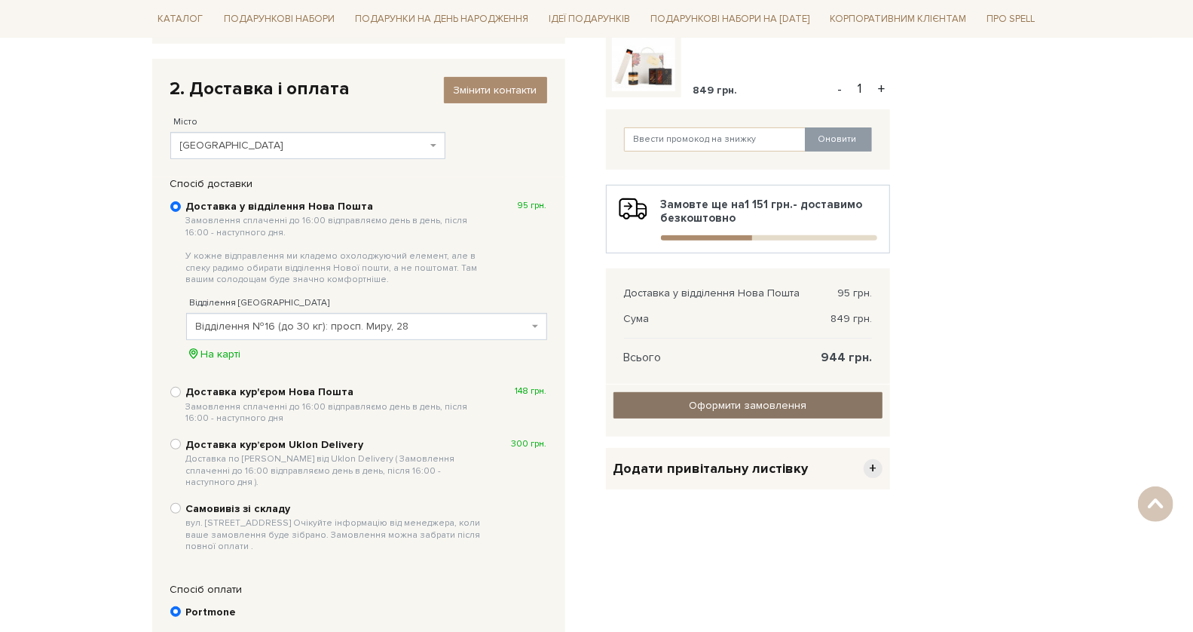
drag, startPoint x: 789, startPoint y: 399, endPoint x: 833, endPoint y: 404, distance: 44.0
click at [789, 399] on input "Оформити замовлення" at bounding box center [748, 405] width 269 height 26
